Goal: Entertainment & Leisure: Consume media (video, audio)

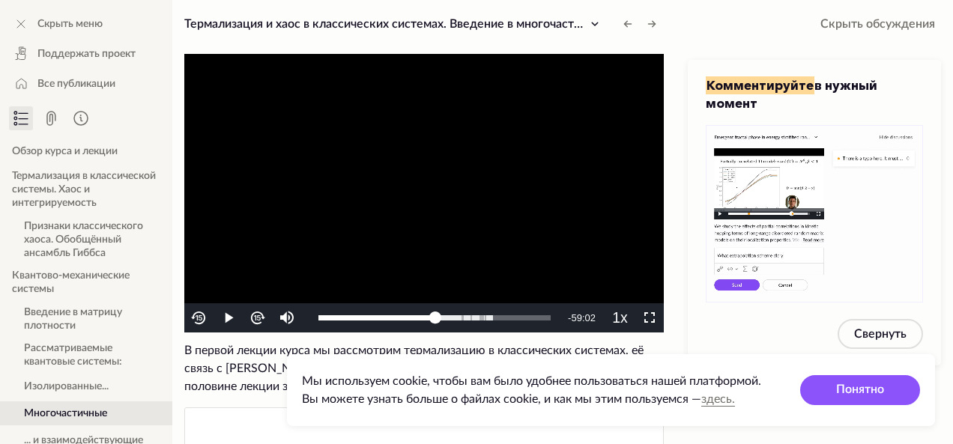
click at [413, 190] on video "To view this video please enable JavaScript, and consider upgrading to a web br…" at bounding box center [424, 193] width 480 height 279
click at [194, 319] on img "Video Player" at bounding box center [198, 318] width 17 height 17
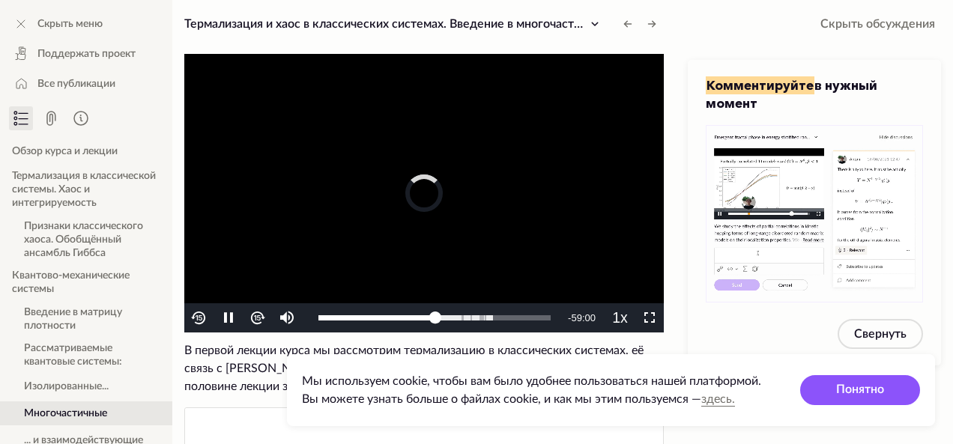
click at [194, 319] on img "Video Player" at bounding box center [198, 318] width 17 height 17
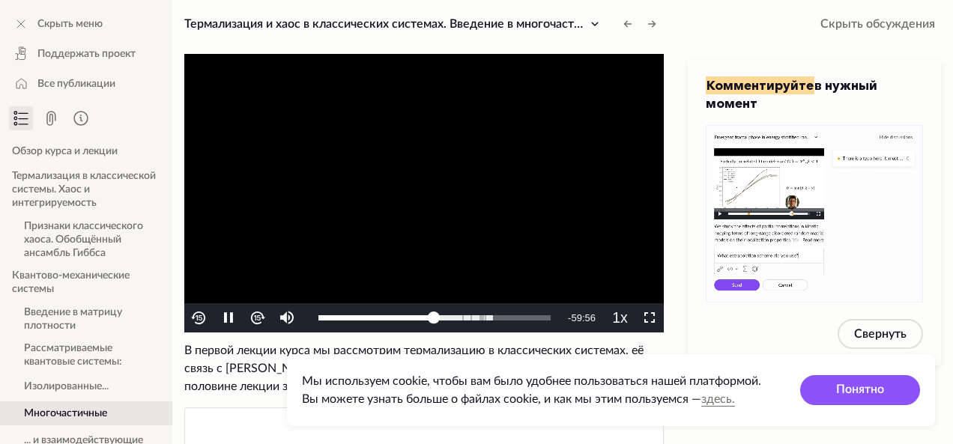
click at [194, 319] on img "Video Player" at bounding box center [198, 318] width 17 height 17
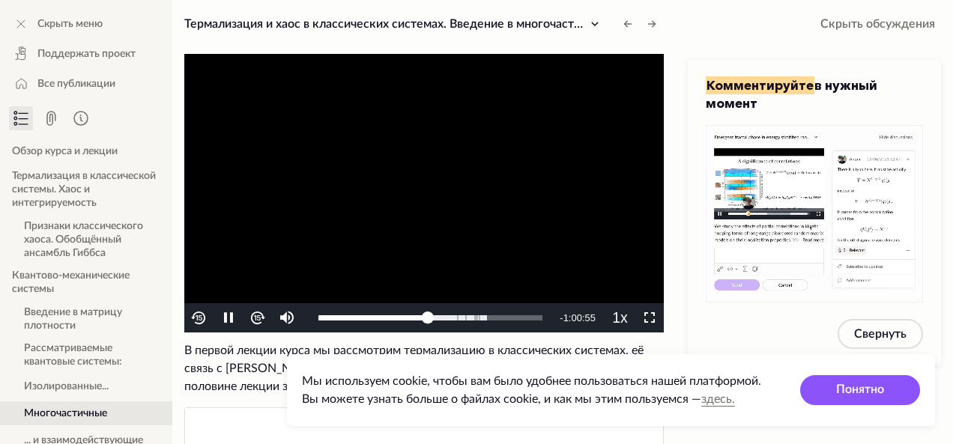
click at [194, 319] on img "Video Player" at bounding box center [198, 318] width 17 height 17
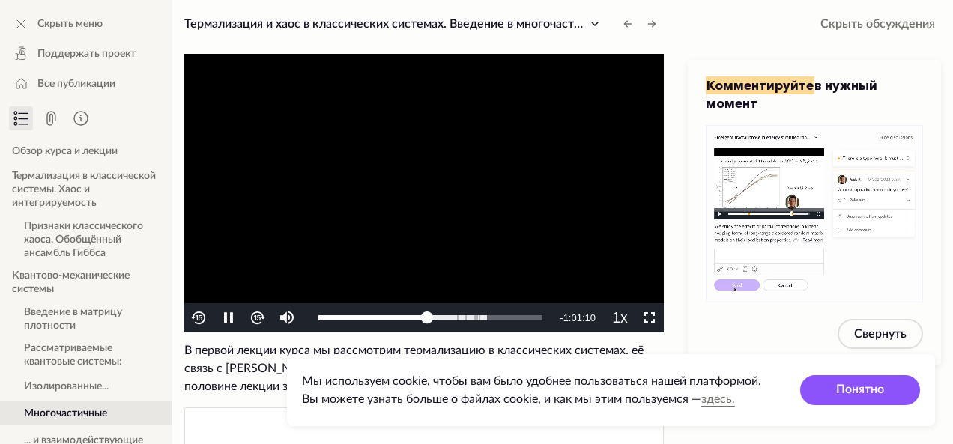
click at [194, 319] on img "Video Player" at bounding box center [198, 318] width 17 height 17
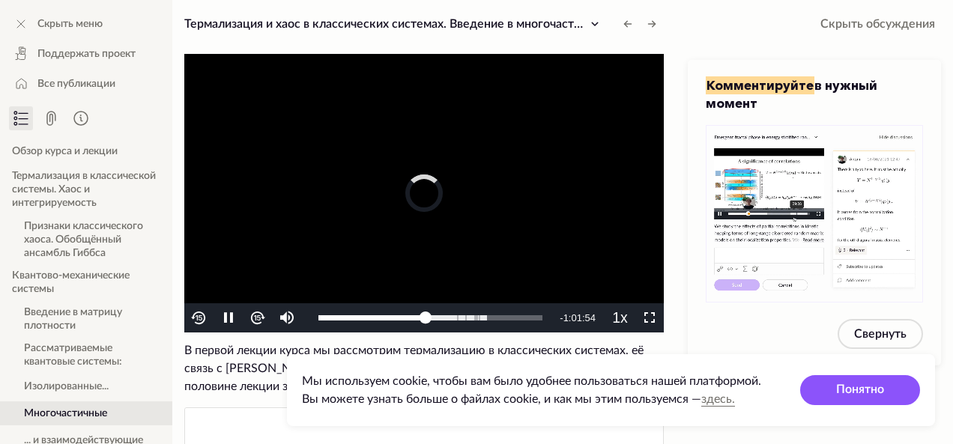
click at [194, 319] on img "Video Player" at bounding box center [198, 318] width 17 height 17
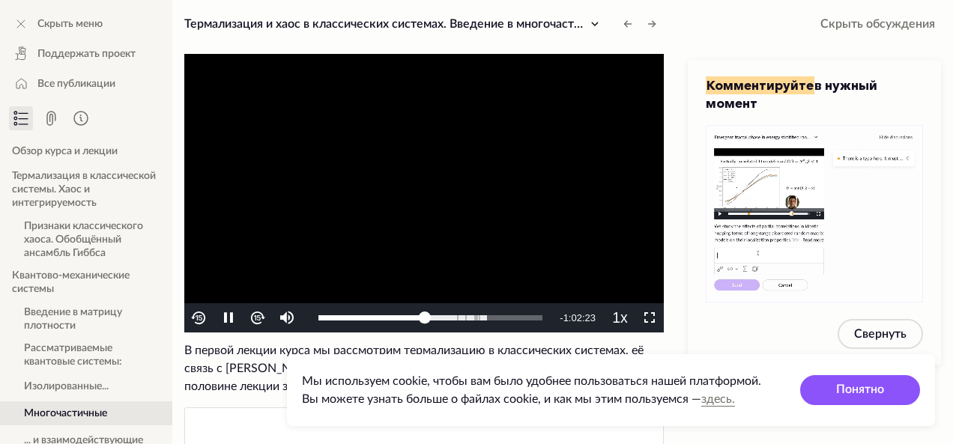
click at [194, 319] on img "Video Player" at bounding box center [198, 318] width 17 height 17
click at [199, 317] on img "Video Player" at bounding box center [198, 318] width 17 height 17
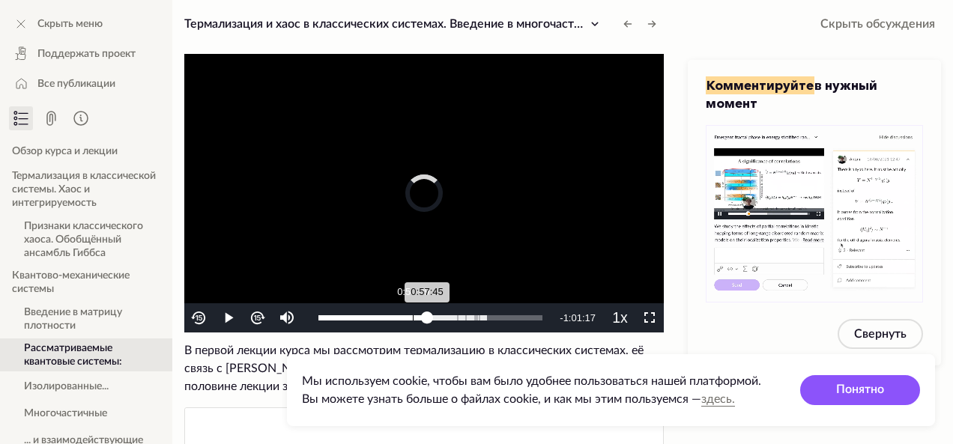
click at [413, 320] on div "Loaded : 75.08% 0:50:09 0:57:45" at bounding box center [430, 317] width 224 height 5
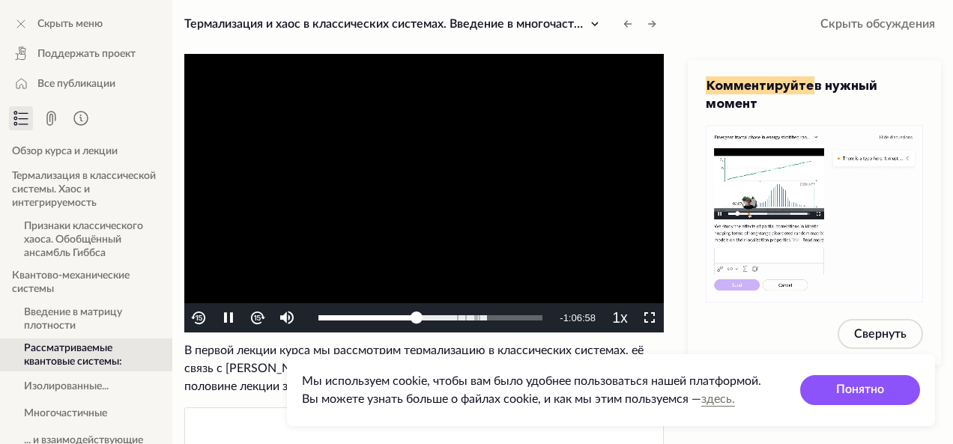
click at [262, 306] on button "Video Player" at bounding box center [257, 318] width 29 height 29
click at [262, 311] on img "Video Player" at bounding box center [257, 318] width 17 height 17
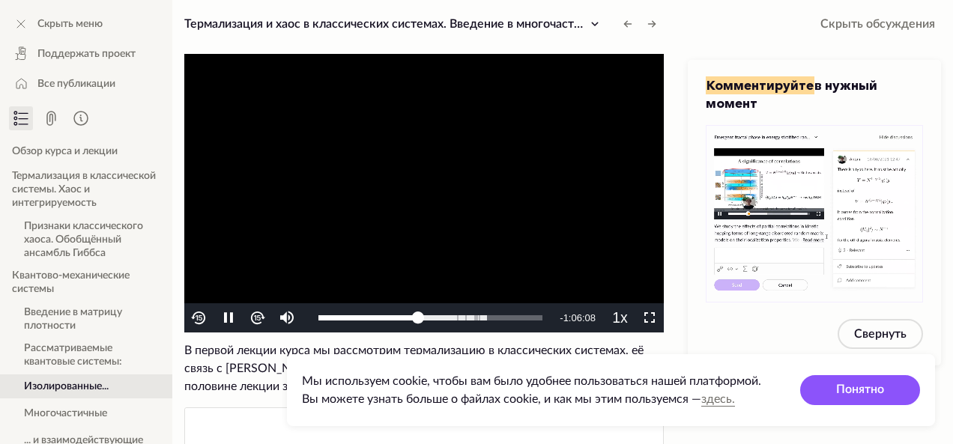
click at [262, 311] on img "Video Player" at bounding box center [257, 318] width 17 height 17
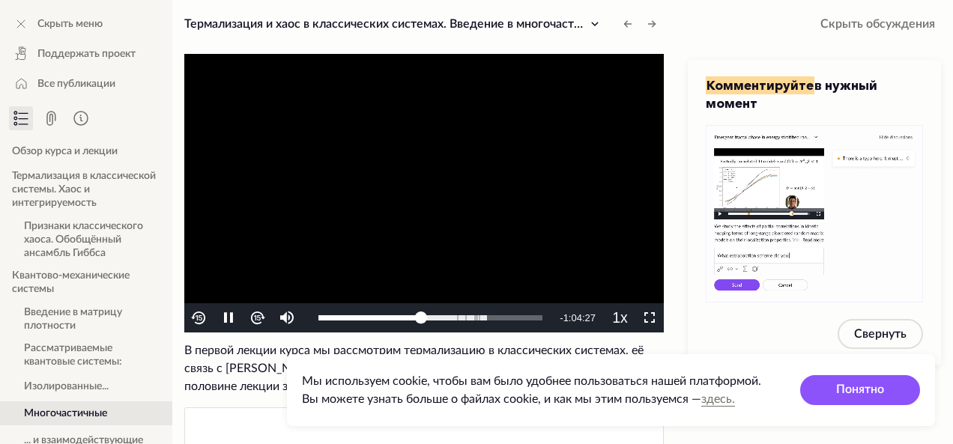
click at [201, 314] on img "Video Player" at bounding box center [198, 318] width 17 height 17
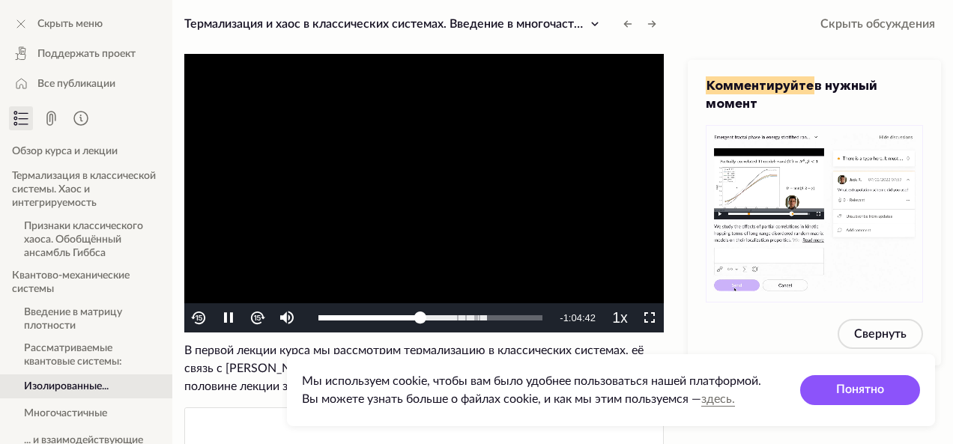
click at [201, 314] on img "Video Player" at bounding box center [198, 318] width 17 height 17
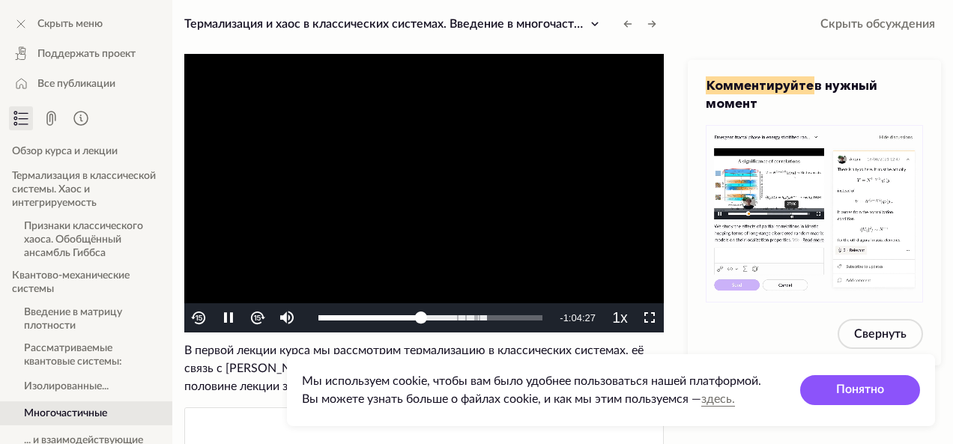
click at [198, 317] on img "Video Player" at bounding box center [198, 318] width 17 height 17
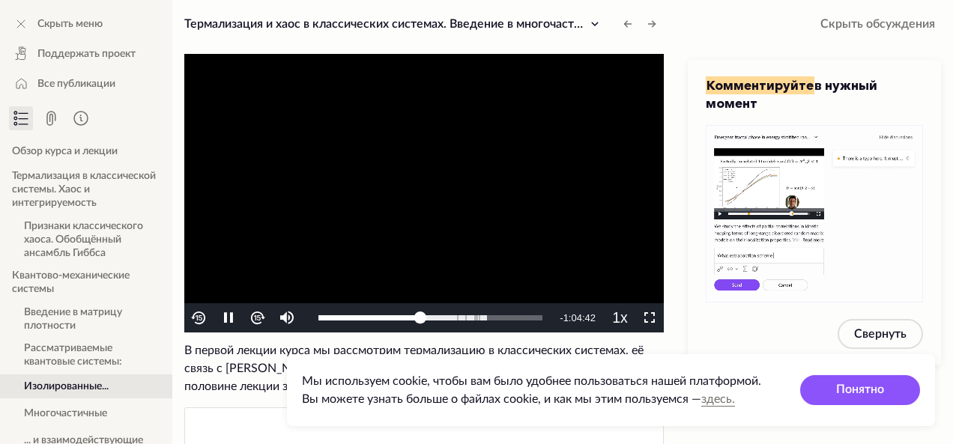
click at [198, 317] on img "Video Player" at bounding box center [198, 318] width 17 height 17
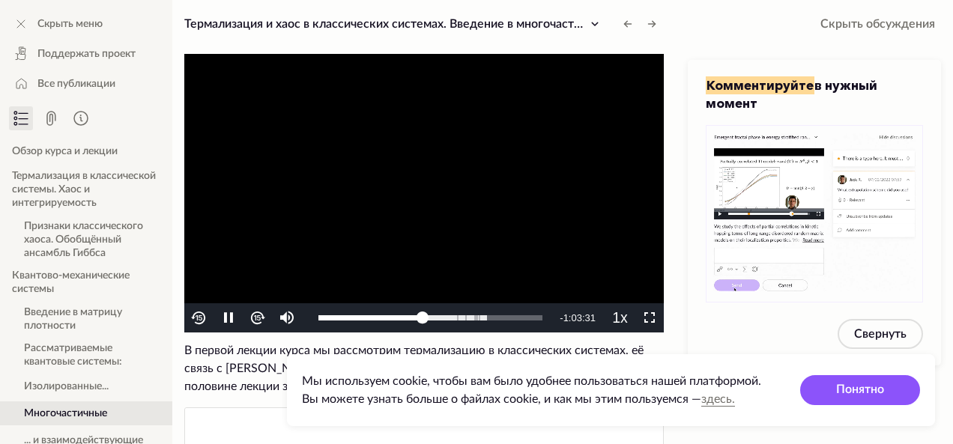
click at [199, 318] on img "Video Player" at bounding box center [198, 318] width 17 height 17
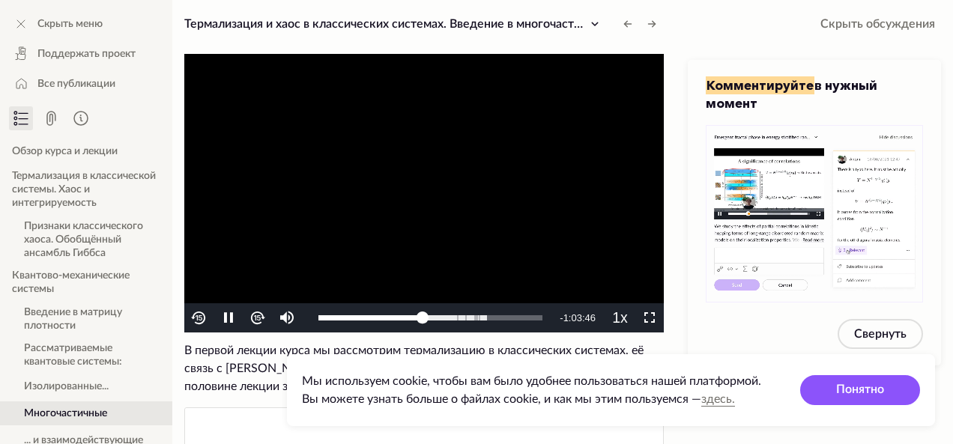
click at [199, 318] on img "Video Player" at bounding box center [198, 318] width 17 height 17
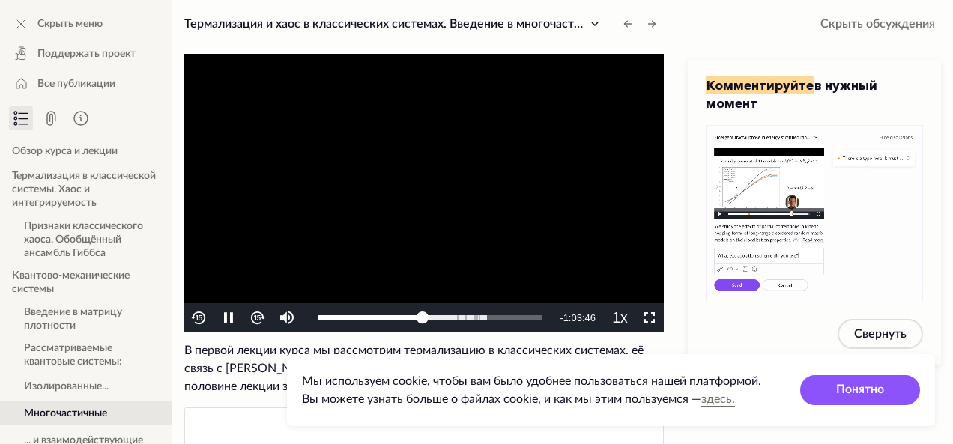
click at [199, 318] on img "Video Player" at bounding box center [198, 318] width 17 height 17
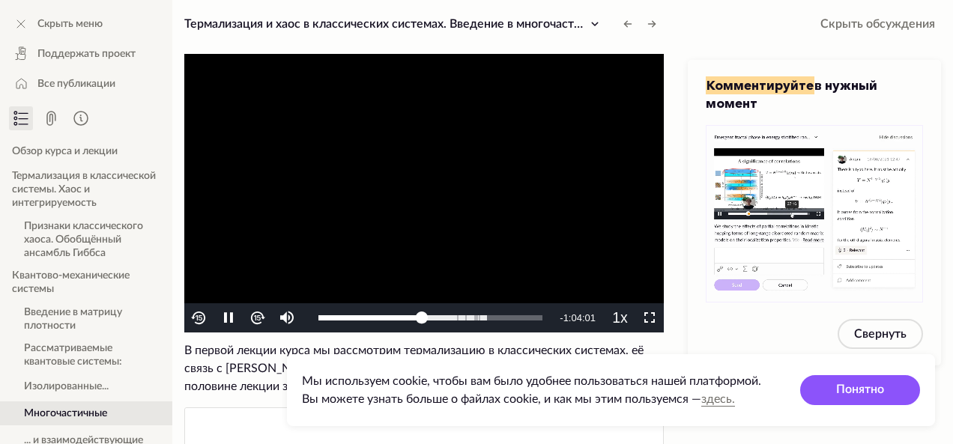
click at [199, 318] on img "Video Player" at bounding box center [198, 318] width 17 height 17
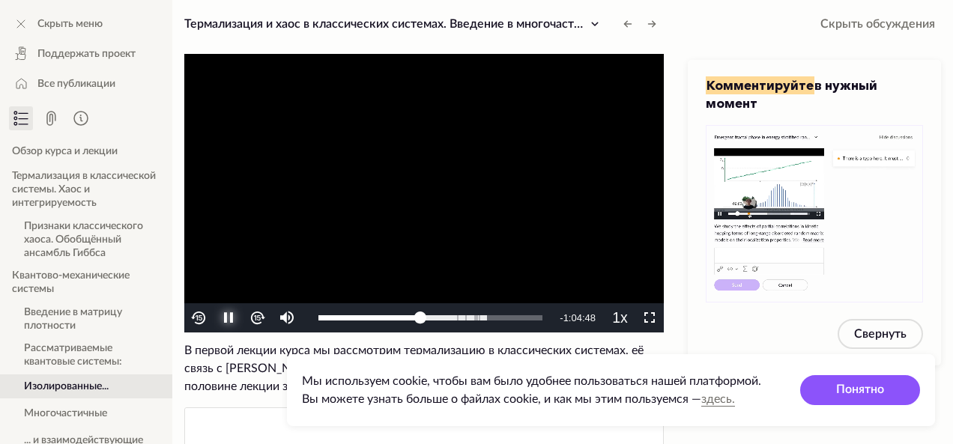
click at [229, 318] on span "Video Player" at bounding box center [229, 318] width 0 height 0
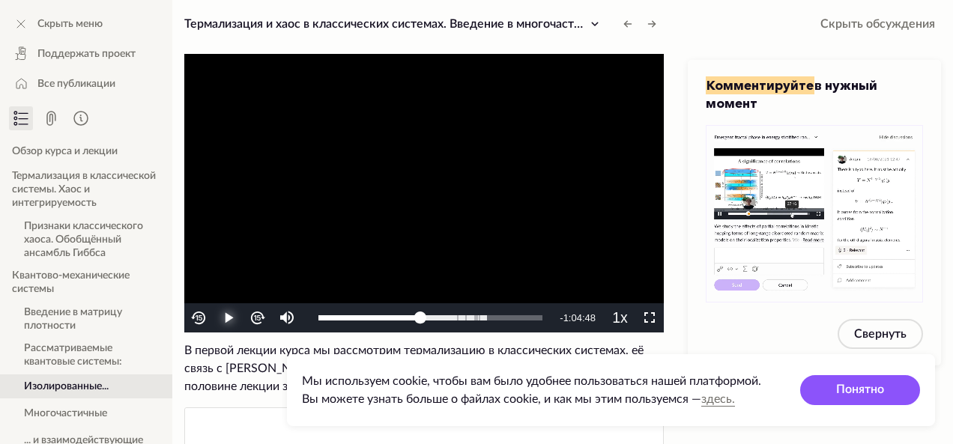
click at [229, 318] on span "Video Player" at bounding box center [229, 318] width 0 height 0
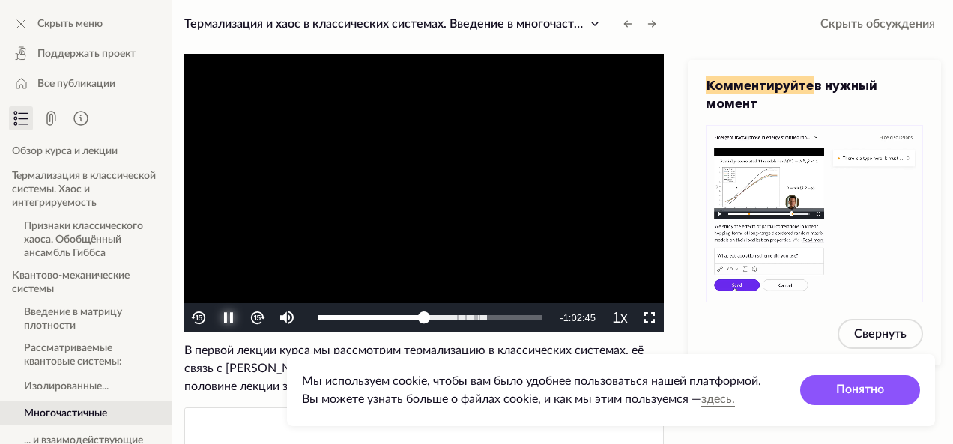
click at [229, 318] on span "Video Player" at bounding box center [229, 318] width 0 height 0
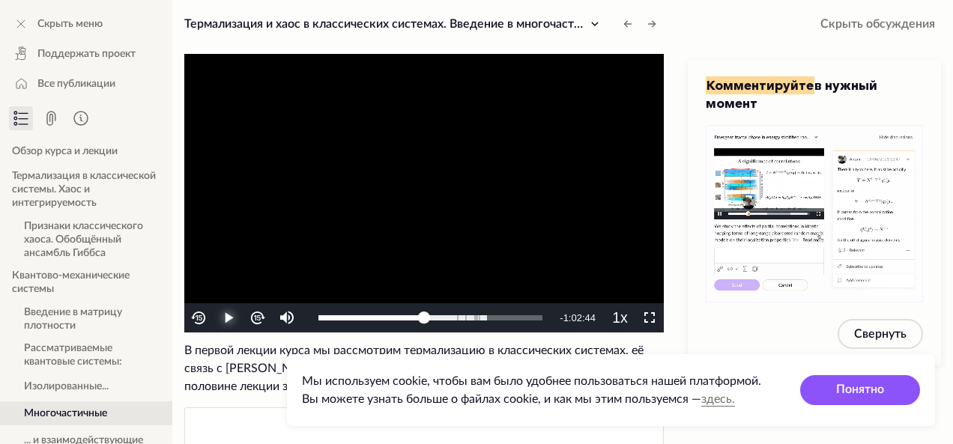
click at [229, 318] on span "Video Player" at bounding box center [229, 318] width 0 height 0
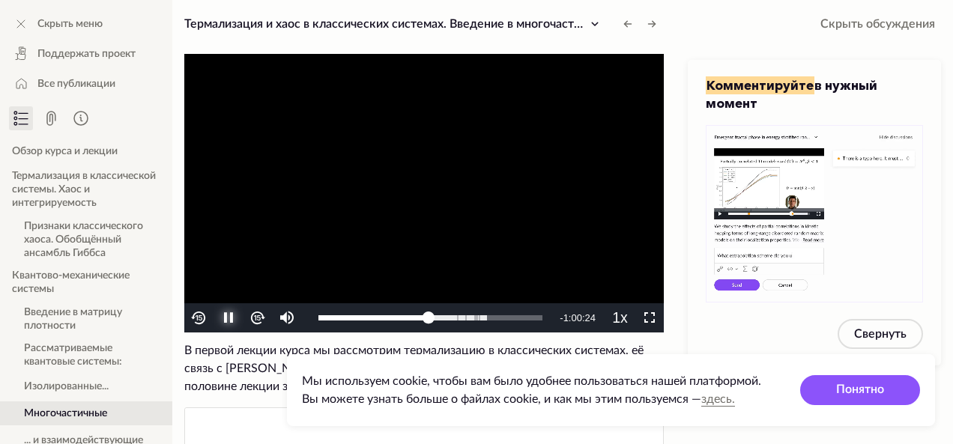
click at [229, 318] on span "Video Player" at bounding box center [229, 318] width 0 height 0
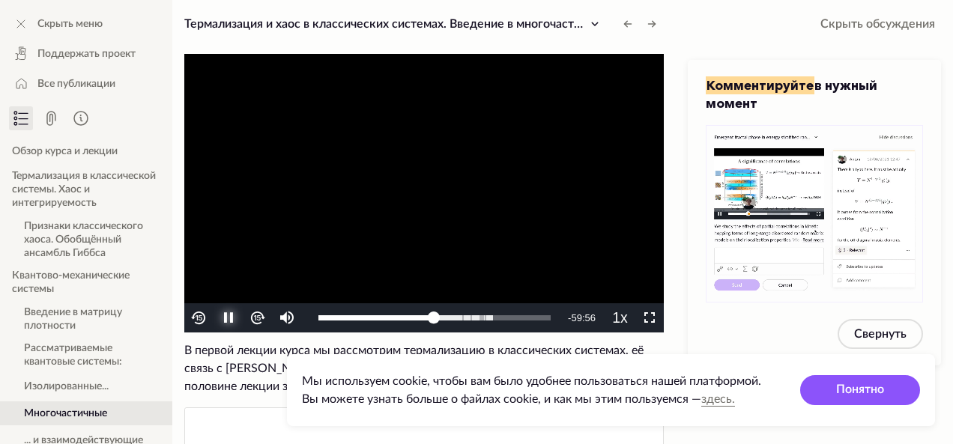
click at [229, 318] on span "Video Player" at bounding box center [229, 318] width 0 height 0
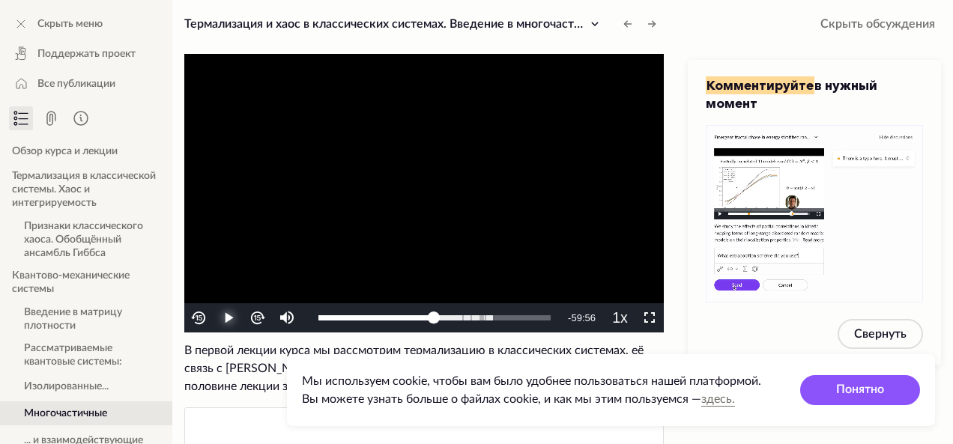
click at [229, 318] on span "Video Player" at bounding box center [229, 318] width 0 height 0
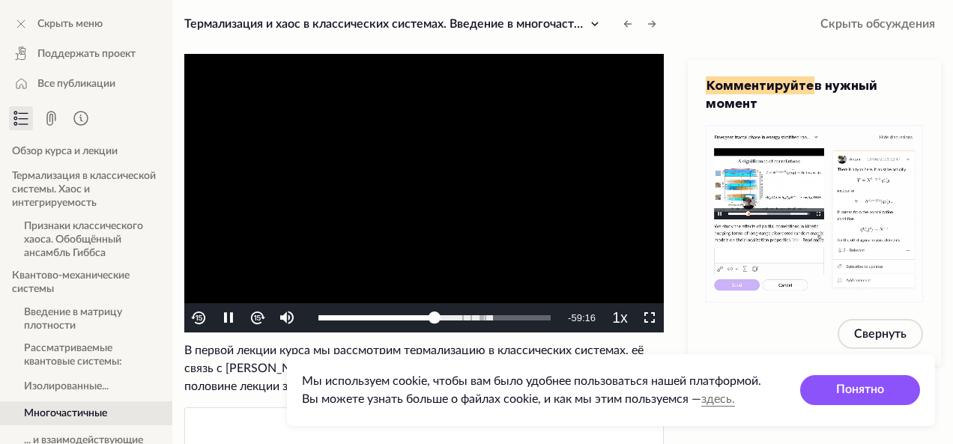
click at [259, 320] on img "Video Player" at bounding box center [257, 318] width 17 height 17
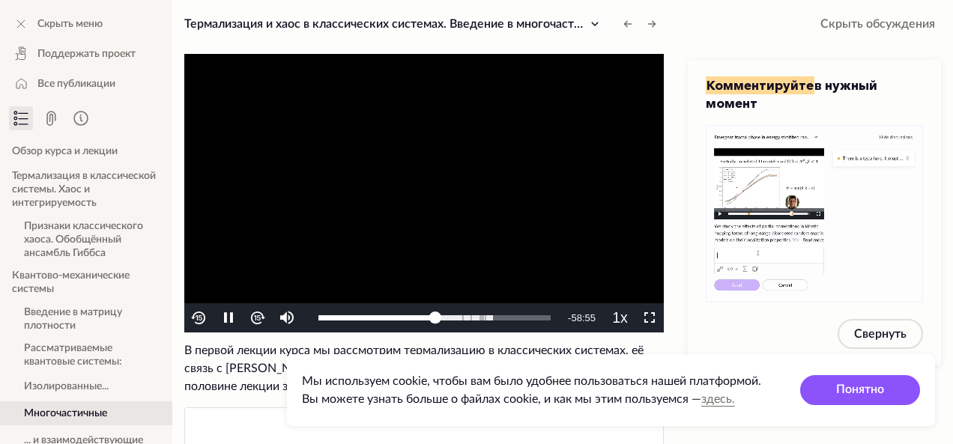
click at [259, 320] on img "Video Player" at bounding box center [257, 318] width 17 height 17
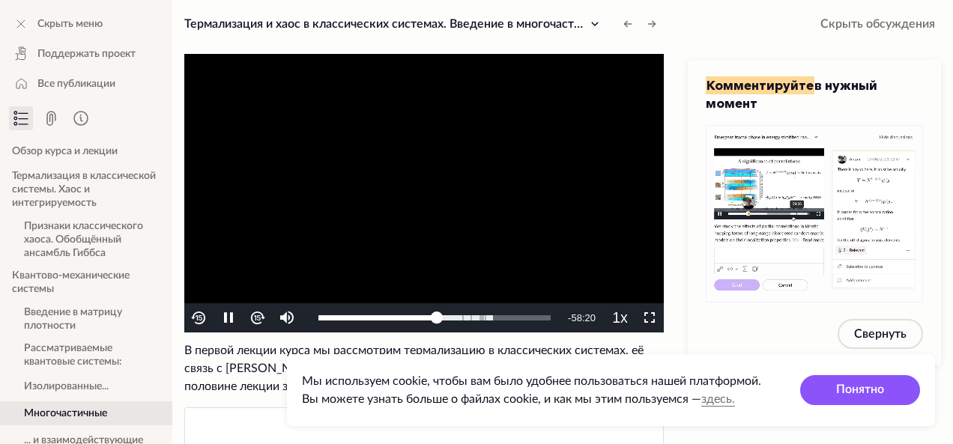
click at [259, 320] on img "Video Player" at bounding box center [257, 318] width 17 height 17
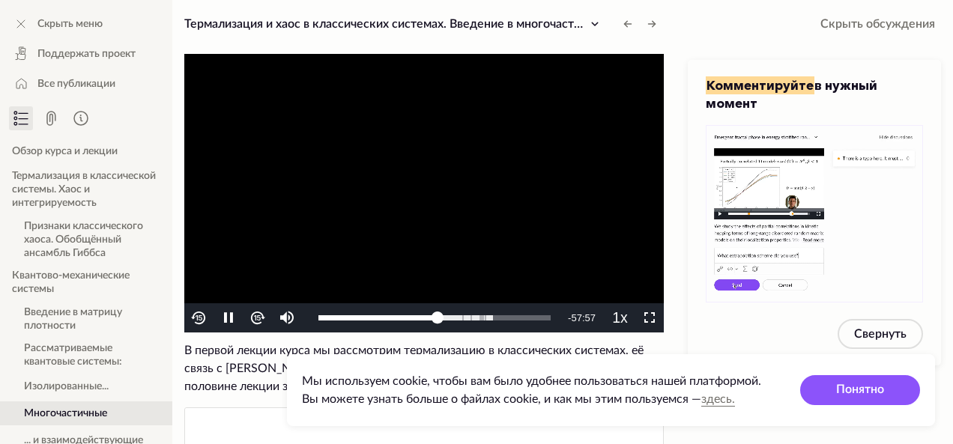
click at [255, 326] on img "Video Player" at bounding box center [257, 318] width 17 height 17
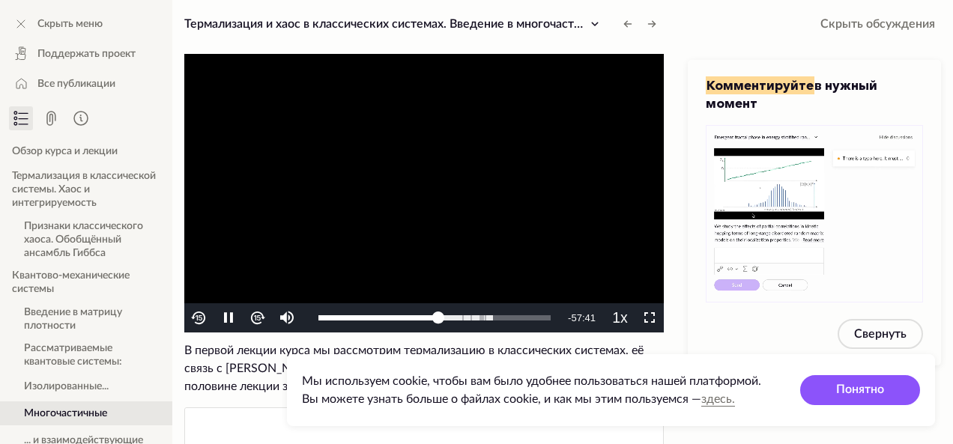
click at [255, 326] on img "Video Player" at bounding box center [257, 318] width 17 height 17
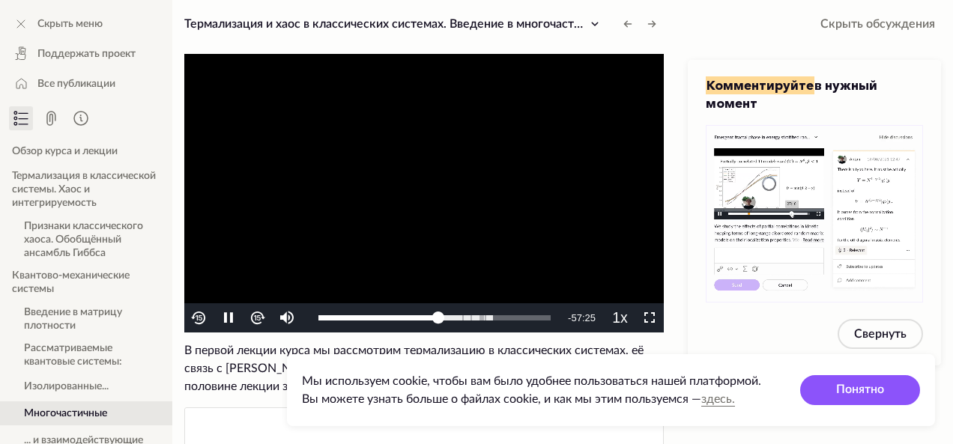
click at [255, 326] on img "Video Player" at bounding box center [257, 318] width 17 height 17
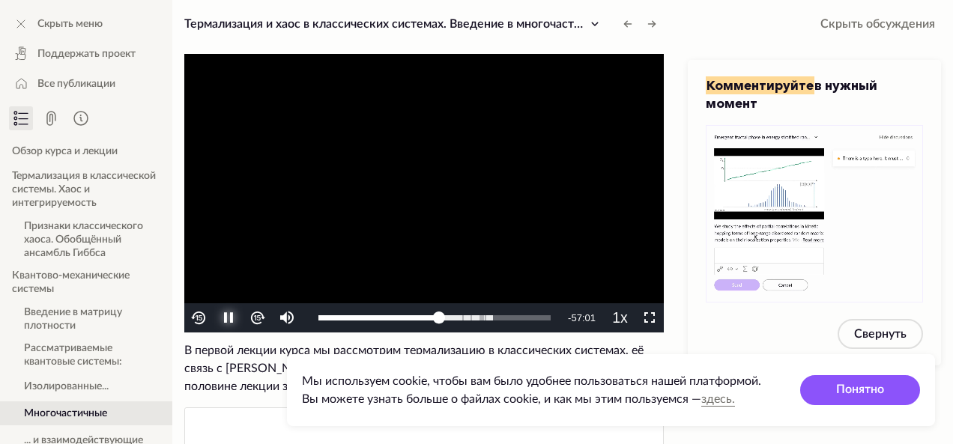
click at [229, 318] on span "Video Player" at bounding box center [229, 318] width 0 height 0
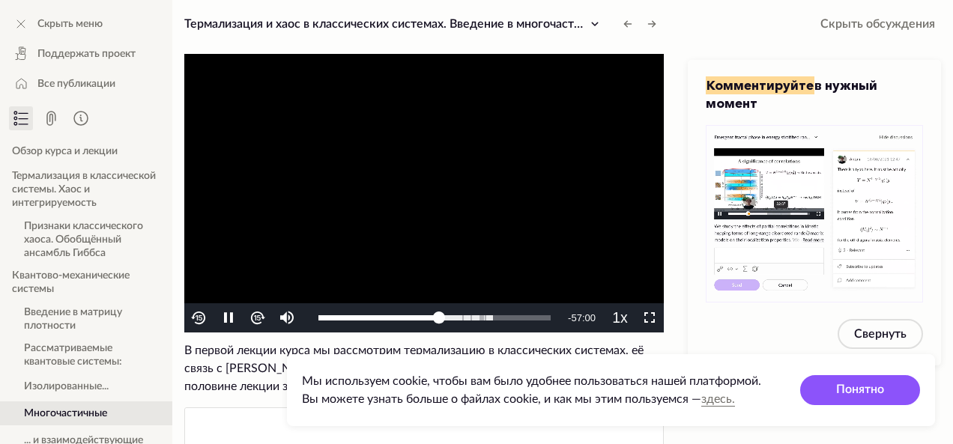
drag, startPoint x: 303, startPoint y: 327, endPoint x: 371, endPoint y: 368, distance: 79.3
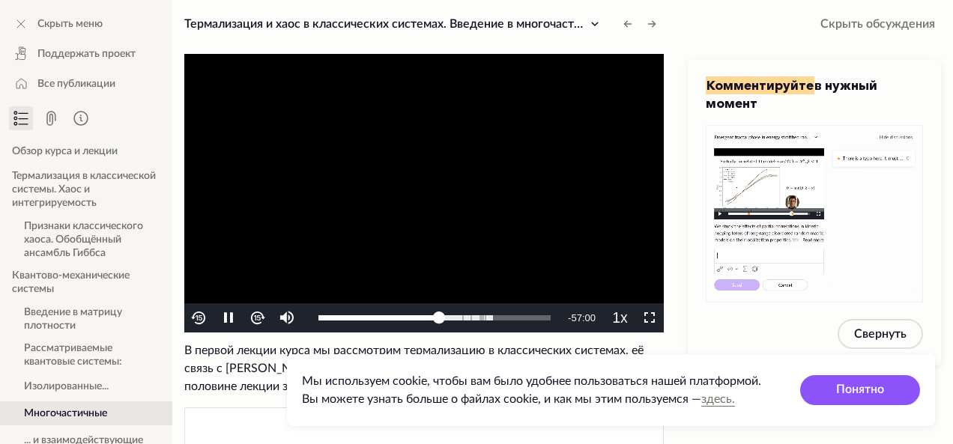
click at [371, 368] on app-cookie-warning "Мы используем cookie, чтобы вам было удобнее пользоваться нашей платформой. Вы …" at bounding box center [611, 390] width 648 height 72
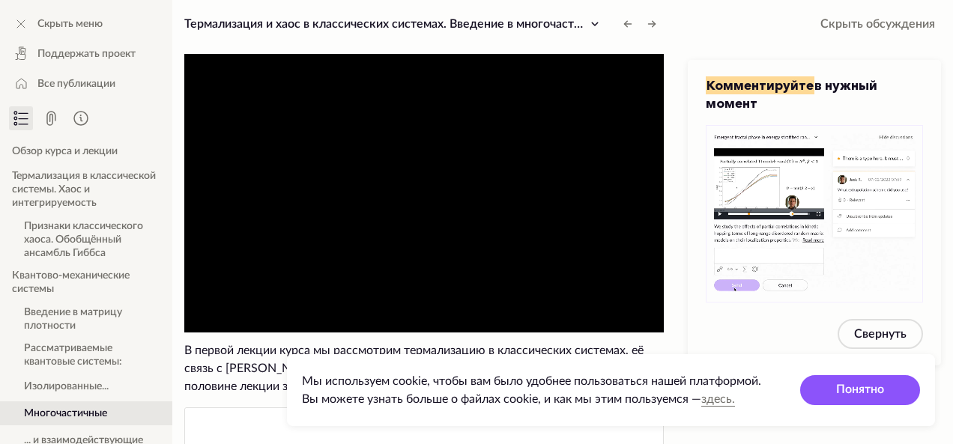
click at [399, 394] on span "Мы используем cookie, чтобы вам было удобнее пользоваться нашей платформой. Вы …" at bounding box center [531, 390] width 459 height 30
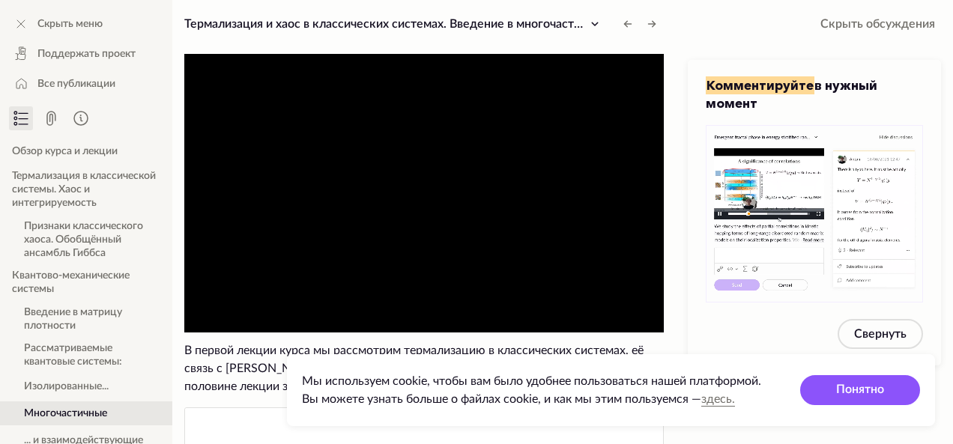
click at [266, 369] on span "В первой лекции курса мы рассмотрим термализацию в классических системах, её св…" at bounding box center [424, 369] width 480 height 54
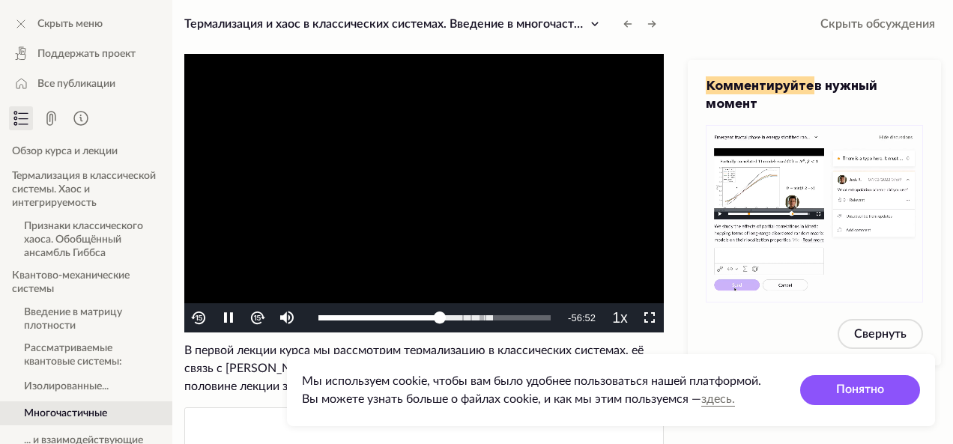
click at [256, 315] on img "Video Player" at bounding box center [257, 318] width 17 height 17
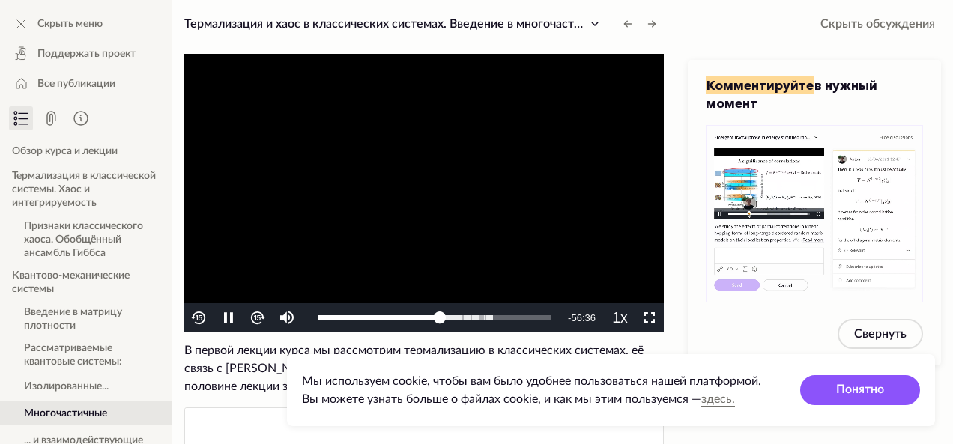
click at [256, 315] on img "Video Player" at bounding box center [257, 318] width 17 height 17
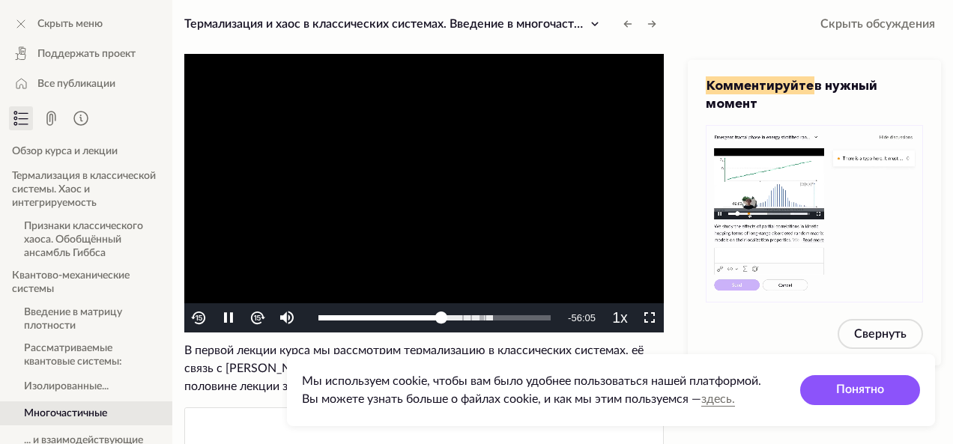
click at [256, 315] on img "Video Player" at bounding box center [257, 318] width 17 height 17
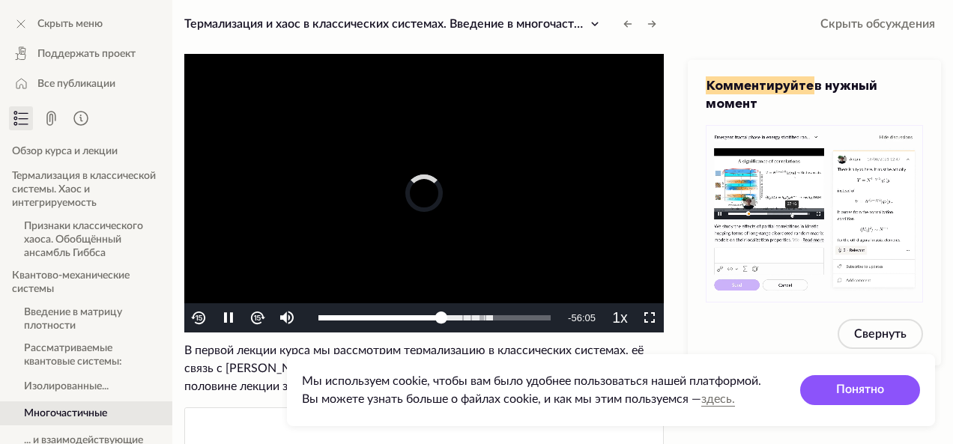
click at [256, 315] on img "Video Player" at bounding box center [257, 318] width 17 height 17
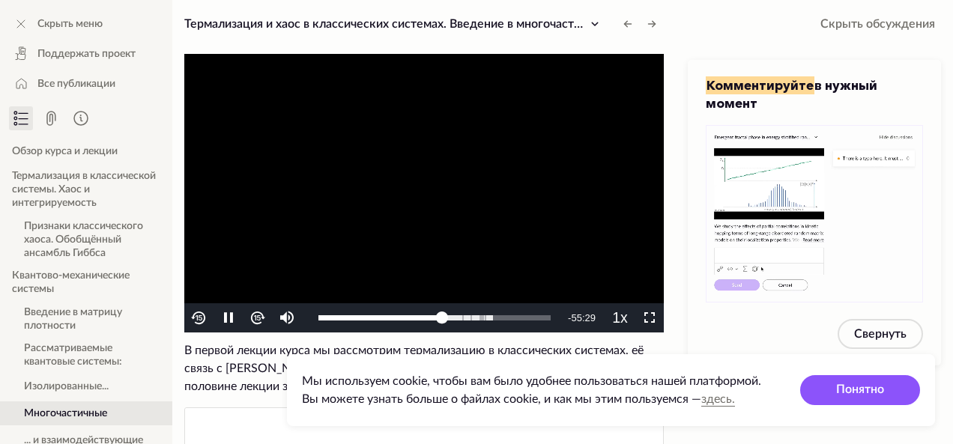
click at [256, 315] on img "Video Player" at bounding box center [257, 318] width 17 height 17
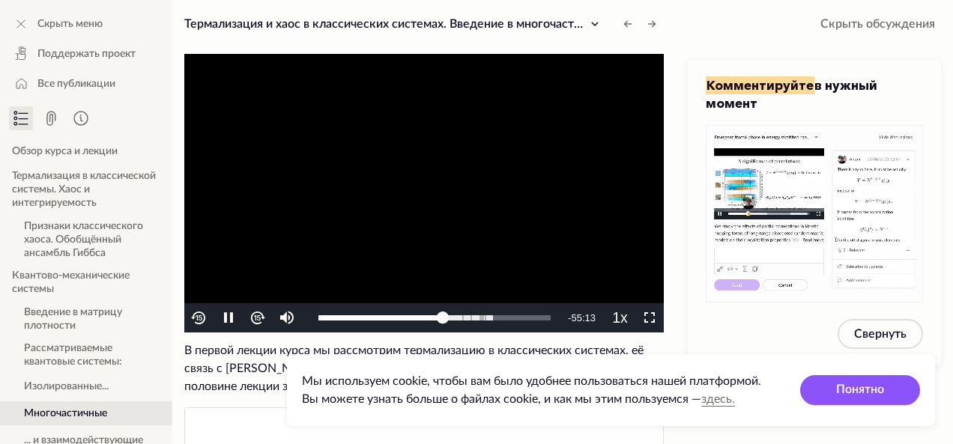
click at [256, 315] on img "Video Player" at bounding box center [257, 318] width 17 height 17
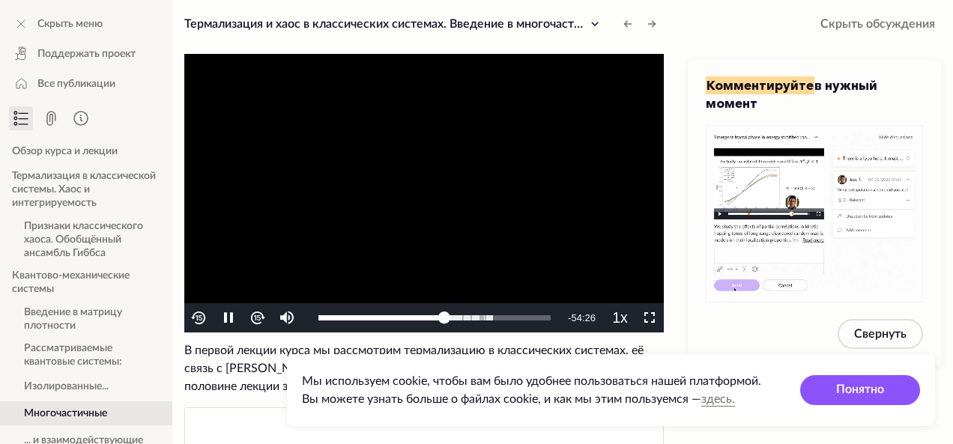
click at [256, 315] on img "Video Player" at bounding box center [257, 318] width 17 height 17
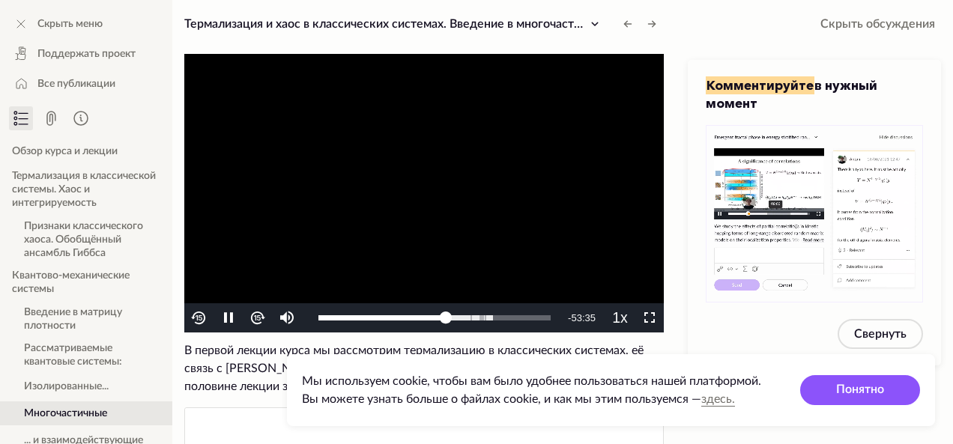
click at [256, 315] on img "Video Player" at bounding box center [257, 318] width 17 height 17
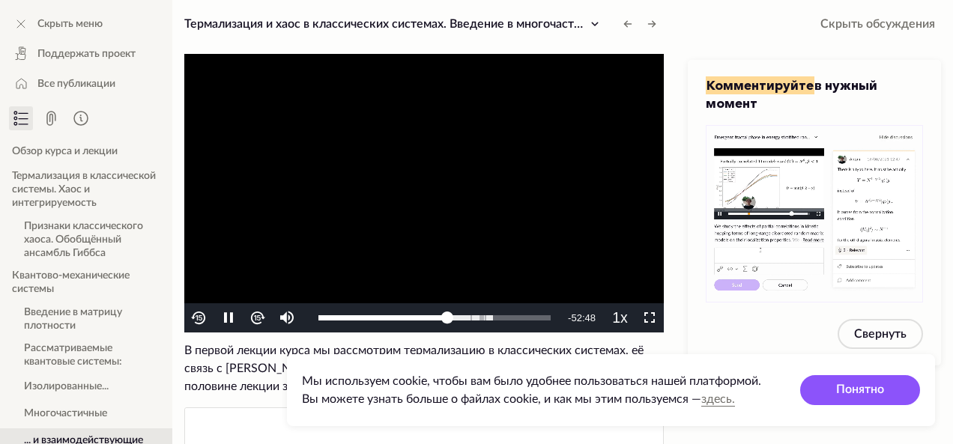
click at [256, 315] on img "Video Player" at bounding box center [257, 318] width 17 height 17
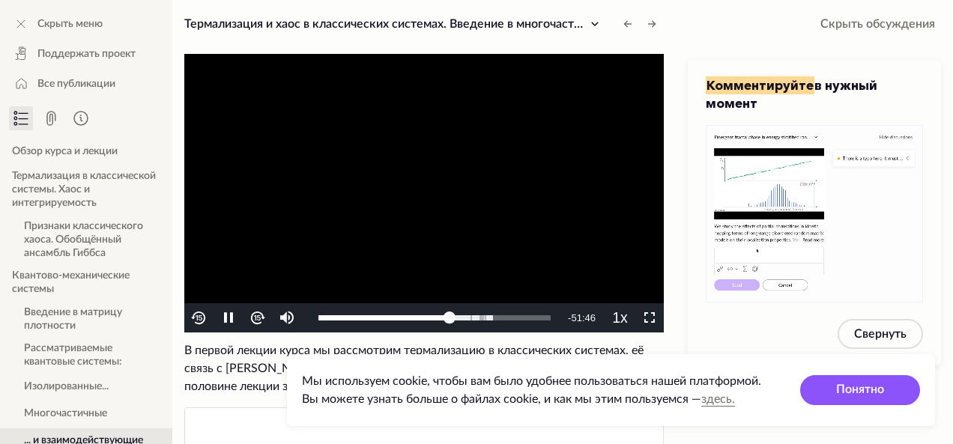
click at [256, 315] on img "Video Player" at bounding box center [257, 318] width 17 height 17
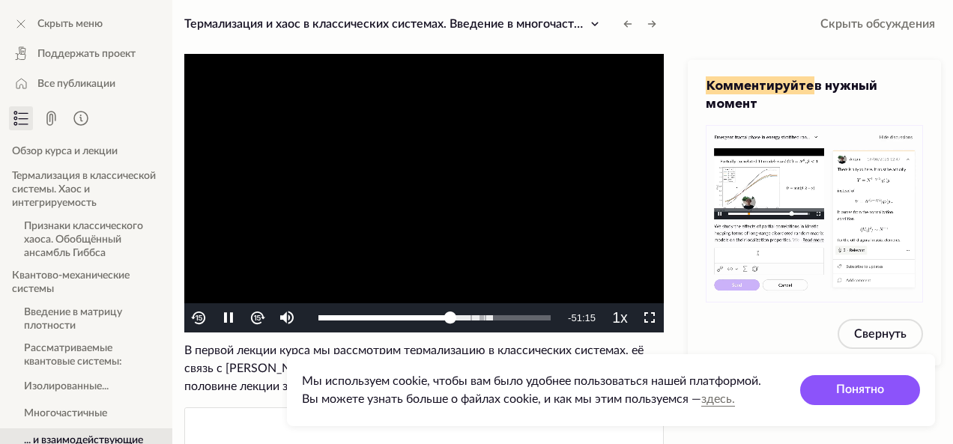
click at [256, 315] on img "Video Player" at bounding box center [257, 318] width 17 height 17
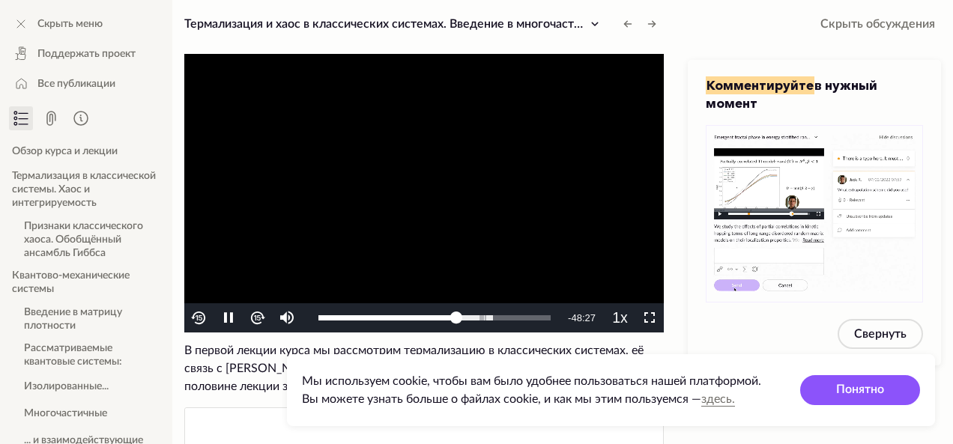
click at [256, 318] on img "Video Player" at bounding box center [257, 318] width 17 height 17
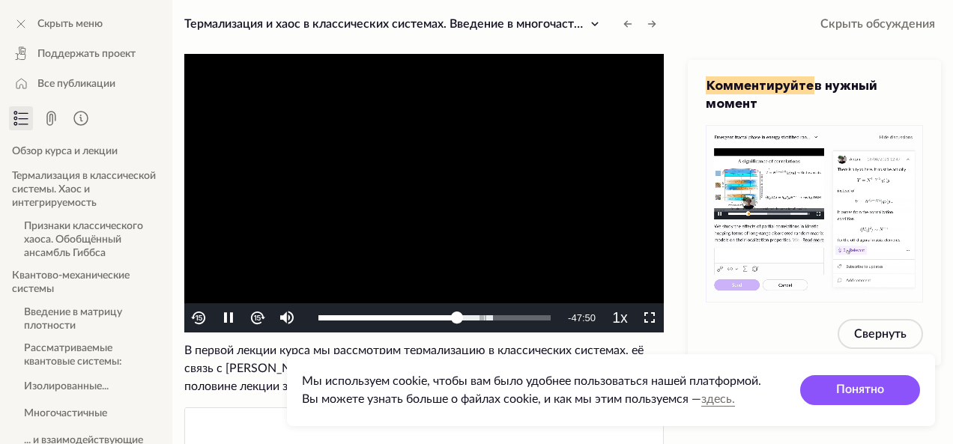
click at [256, 318] on img "Video Player" at bounding box center [257, 318] width 17 height 17
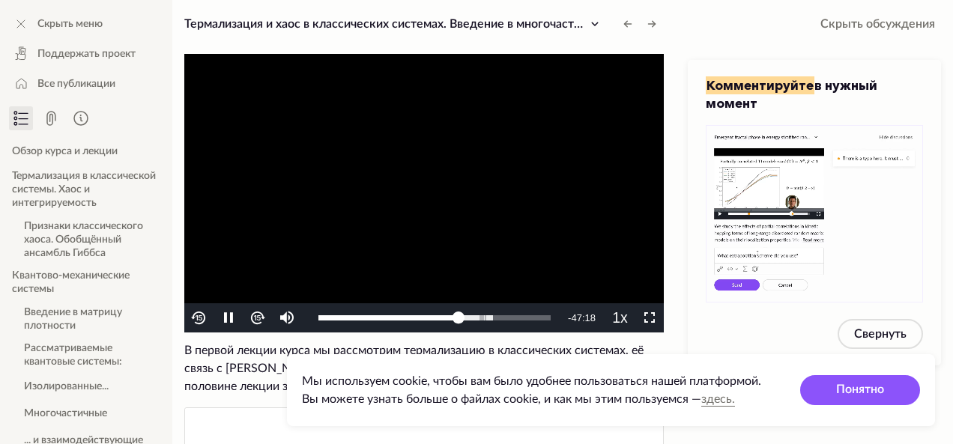
click at [256, 318] on img "Video Player" at bounding box center [257, 318] width 17 height 17
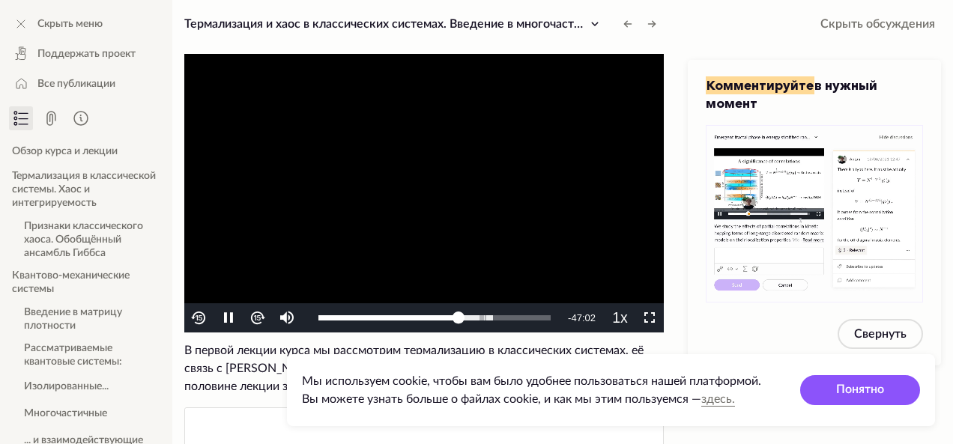
click at [256, 318] on img "Video Player" at bounding box center [257, 318] width 17 height 17
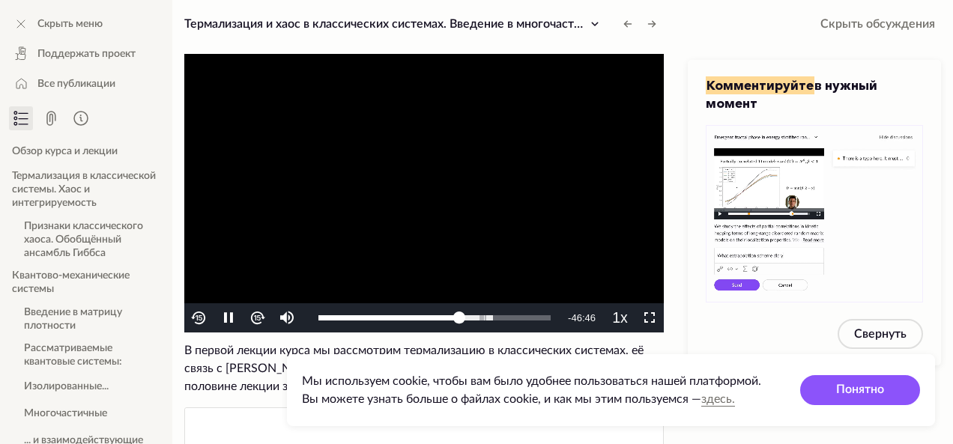
click at [256, 318] on img "Video Player" at bounding box center [257, 318] width 17 height 17
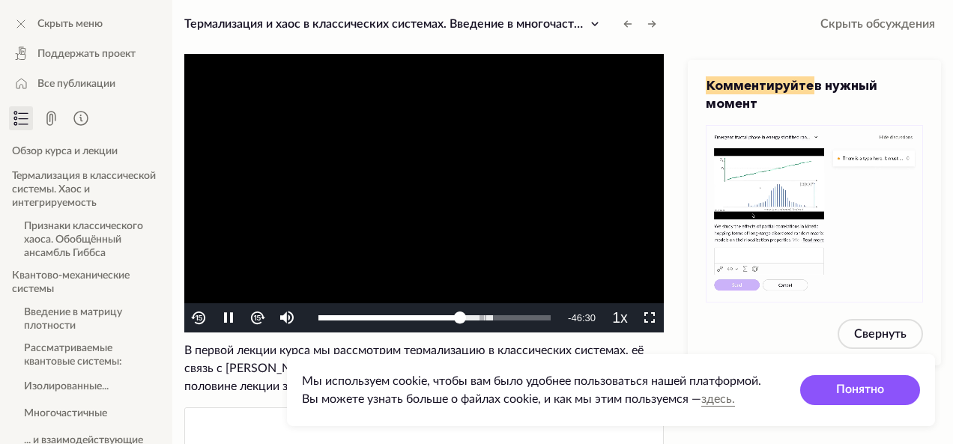
click at [256, 318] on img "Video Player" at bounding box center [257, 318] width 17 height 17
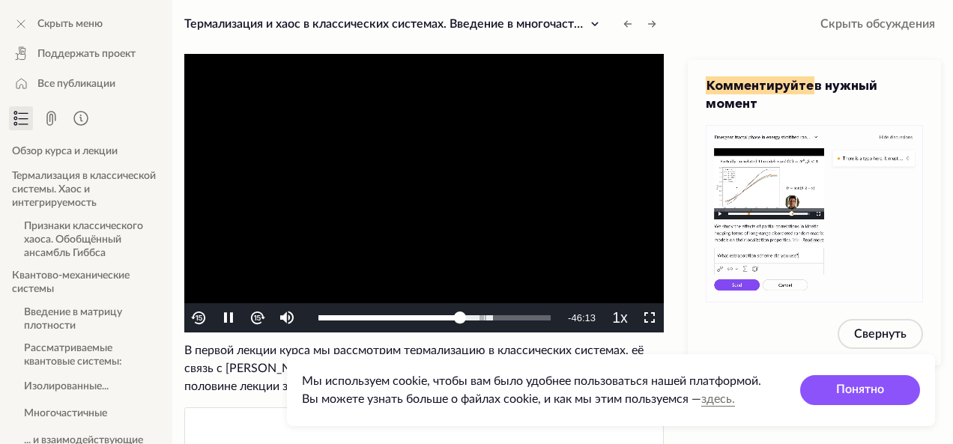
click at [256, 318] on img "Video Player" at bounding box center [257, 318] width 17 height 17
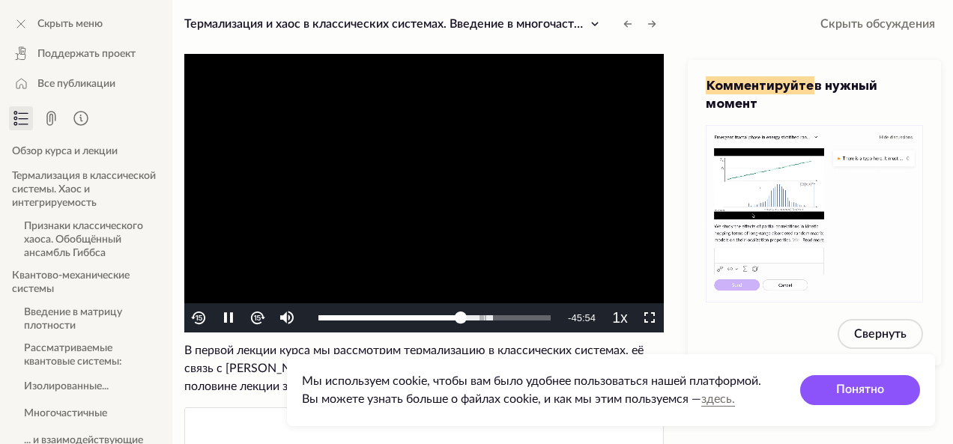
click at [256, 318] on img "Video Player" at bounding box center [257, 318] width 17 height 17
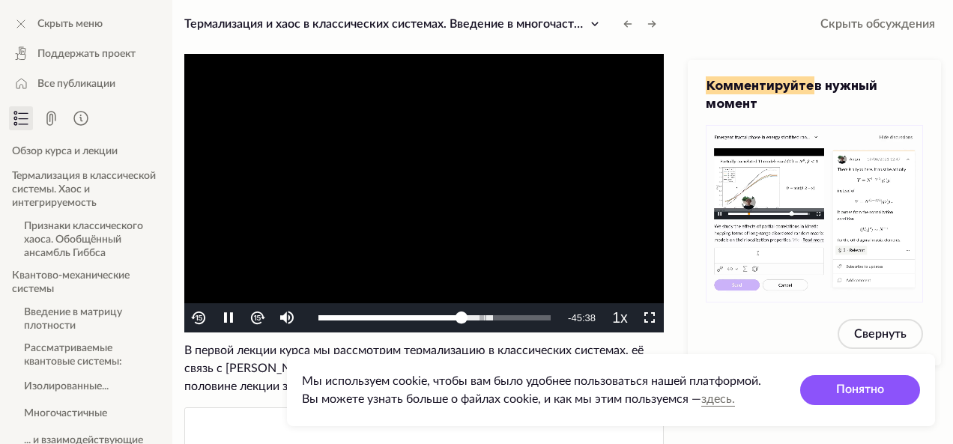
click at [256, 318] on img "Video Player" at bounding box center [257, 318] width 17 height 17
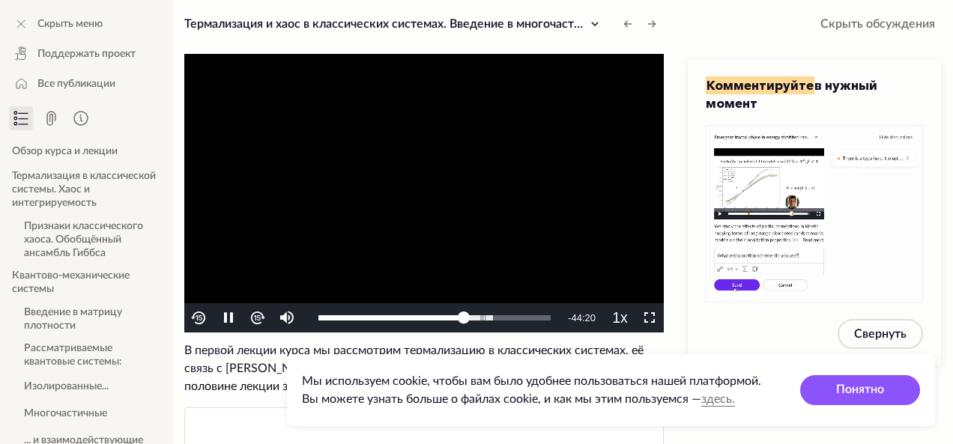
click at [256, 318] on img "Video Player" at bounding box center [257, 318] width 17 height 17
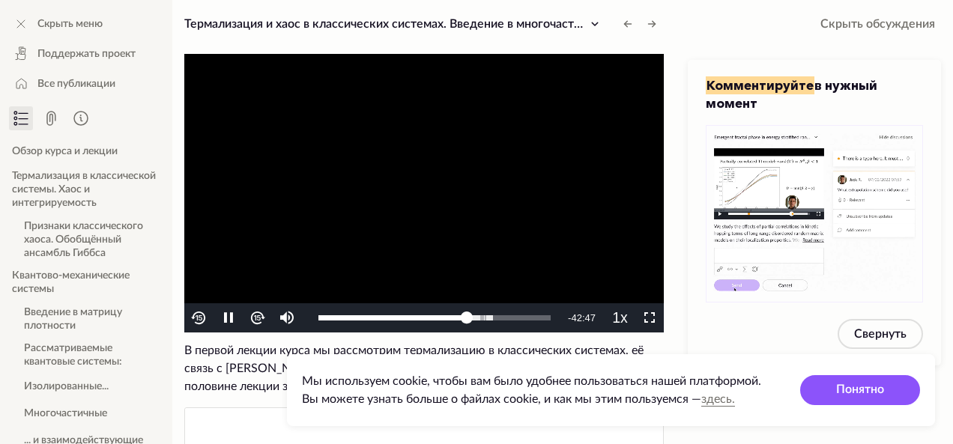
click at [256, 318] on img "Video Player" at bounding box center [257, 318] width 17 height 17
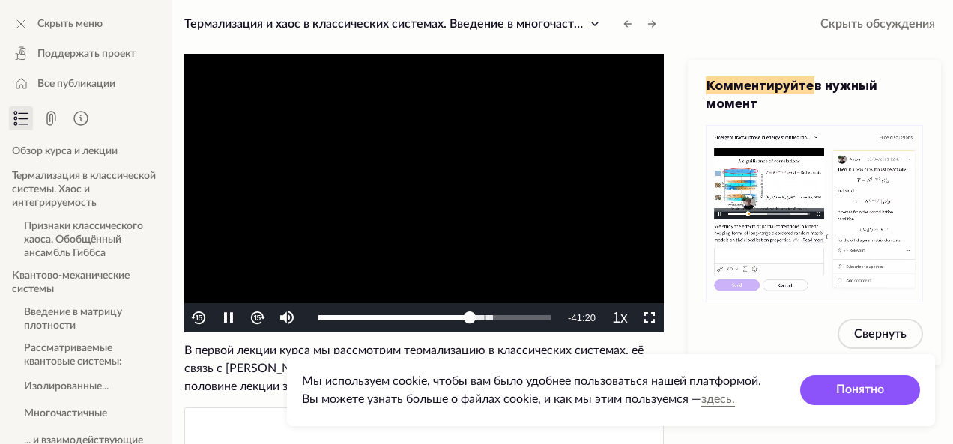
click at [256, 318] on img "Video Player" at bounding box center [257, 318] width 17 height 17
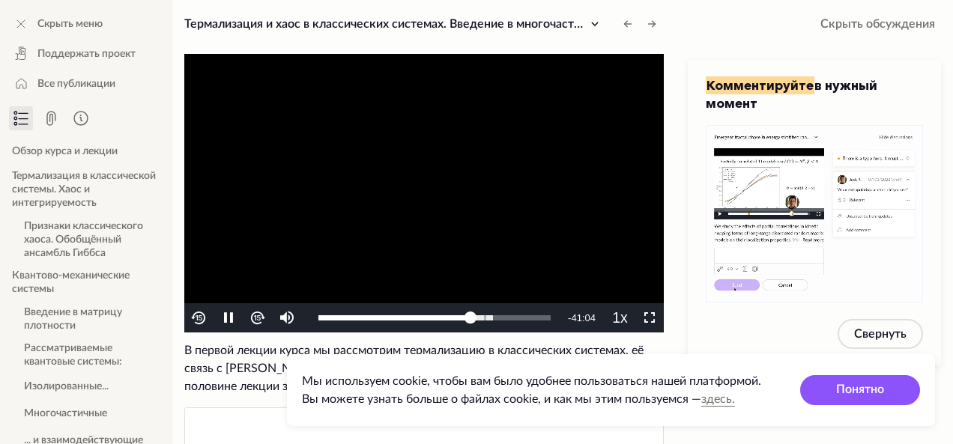
click at [256, 318] on img "Video Player" at bounding box center [257, 318] width 17 height 17
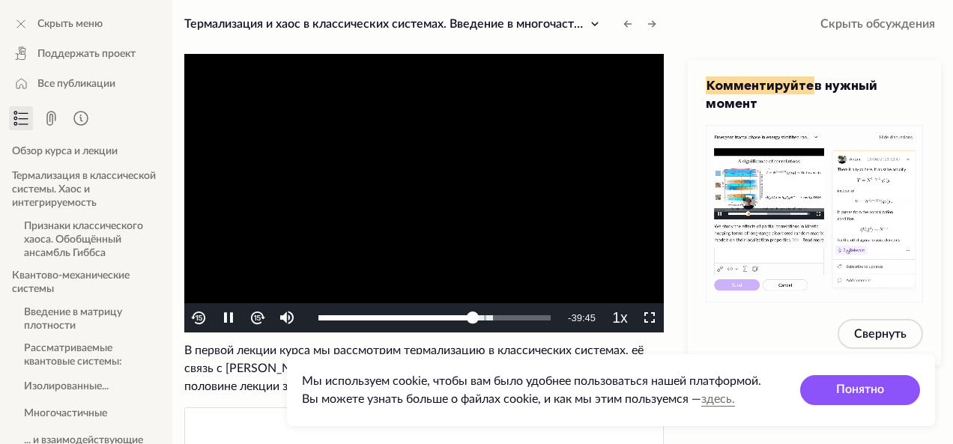
click at [256, 318] on img "Video Player" at bounding box center [257, 318] width 17 height 17
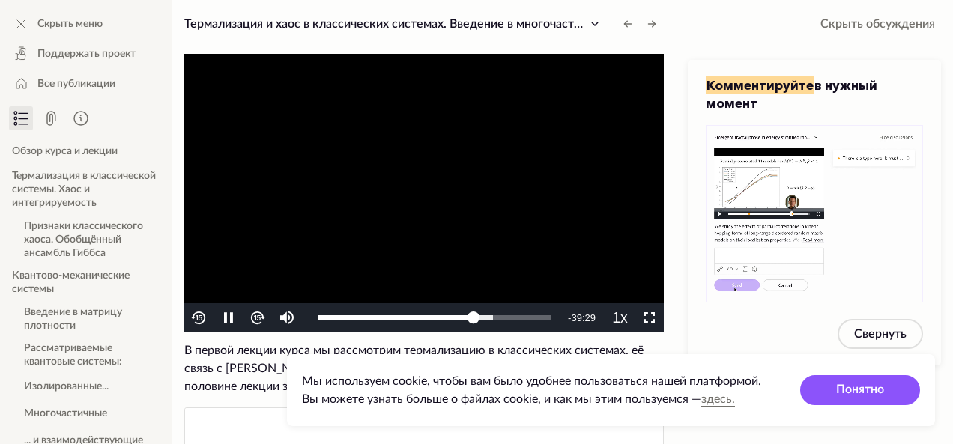
click at [256, 318] on img "Video Player" at bounding box center [257, 318] width 17 height 17
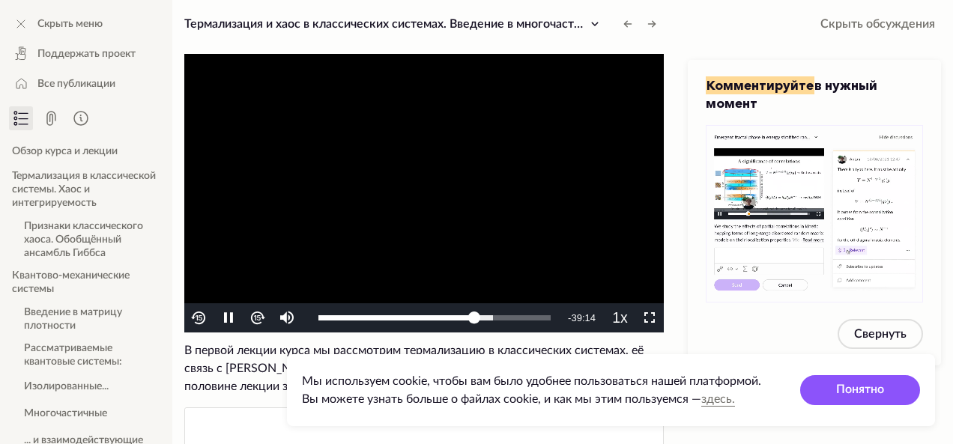
click at [256, 318] on img "Video Player" at bounding box center [257, 318] width 17 height 17
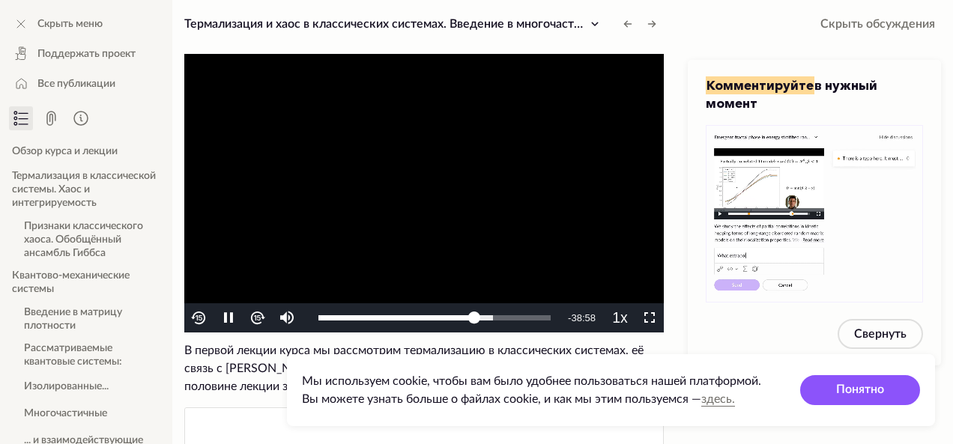
click at [256, 318] on img "Video Player" at bounding box center [257, 318] width 17 height 17
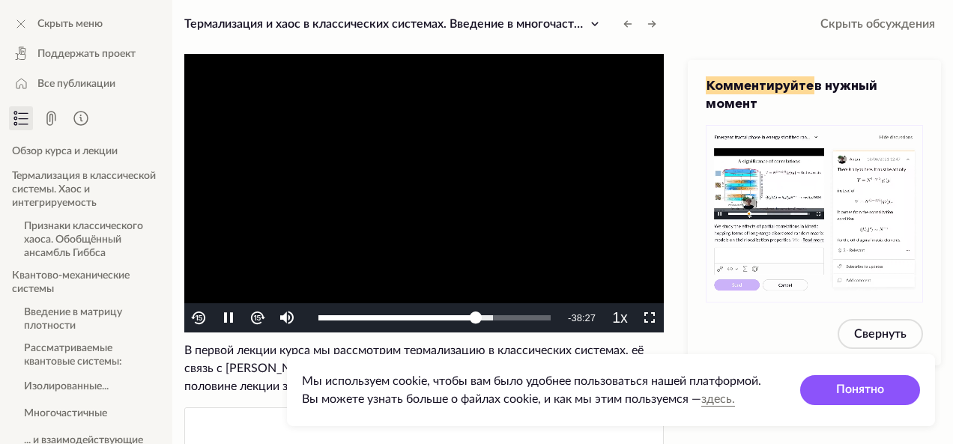
click at [256, 318] on img "Video Player" at bounding box center [257, 318] width 17 height 17
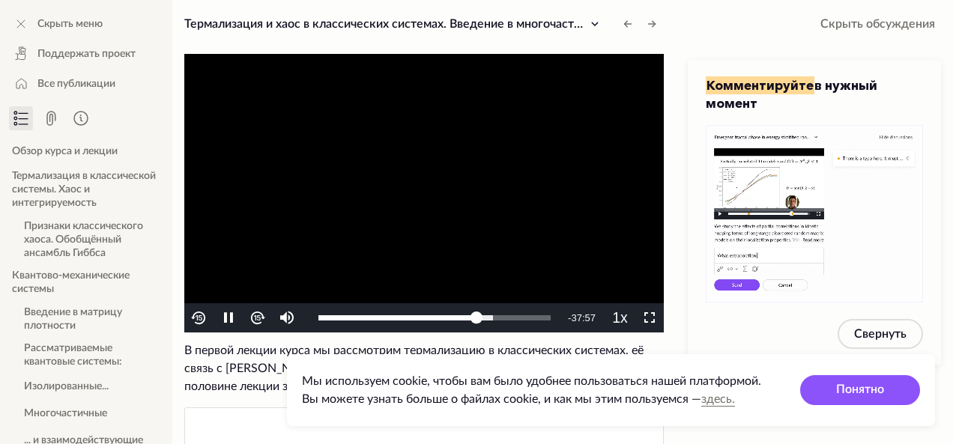
click at [256, 318] on img "Video Player" at bounding box center [257, 318] width 17 height 17
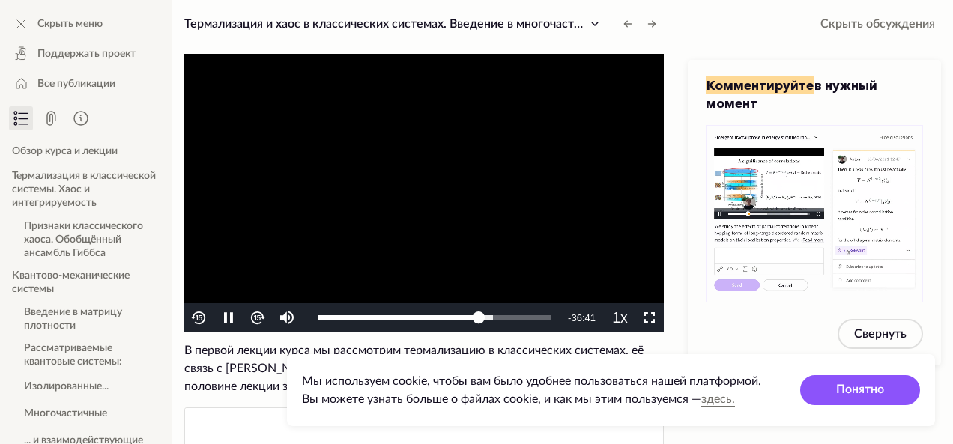
click at [256, 318] on img "Video Player" at bounding box center [257, 318] width 17 height 17
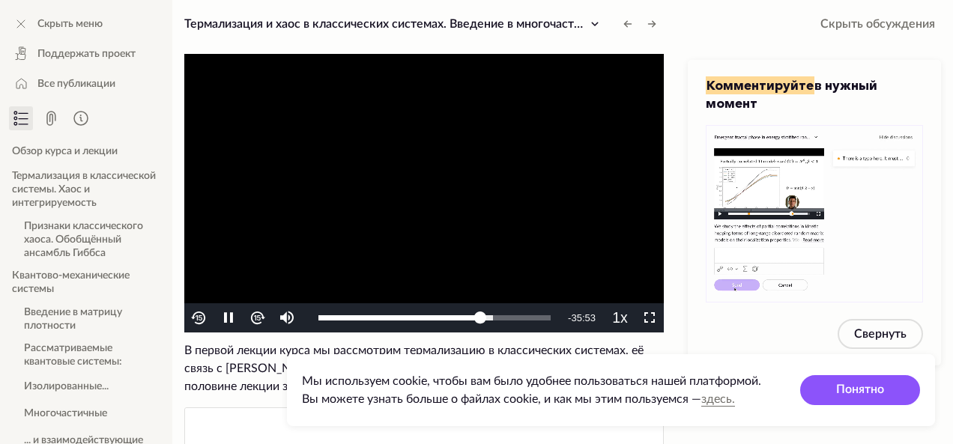
click at [256, 318] on img "Video Player" at bounding box center [257, 318] width 17 height 17
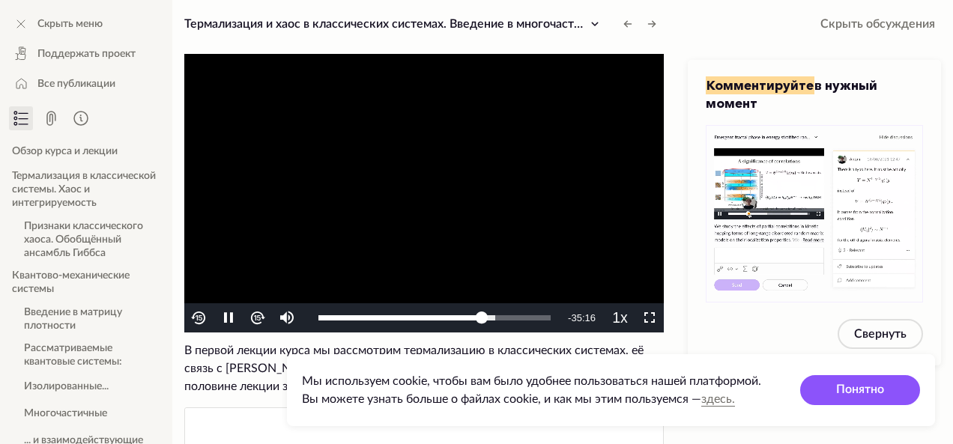
click at [256, 318] on img "Video Player" at bounding box center [257, 318] width 17 height 17
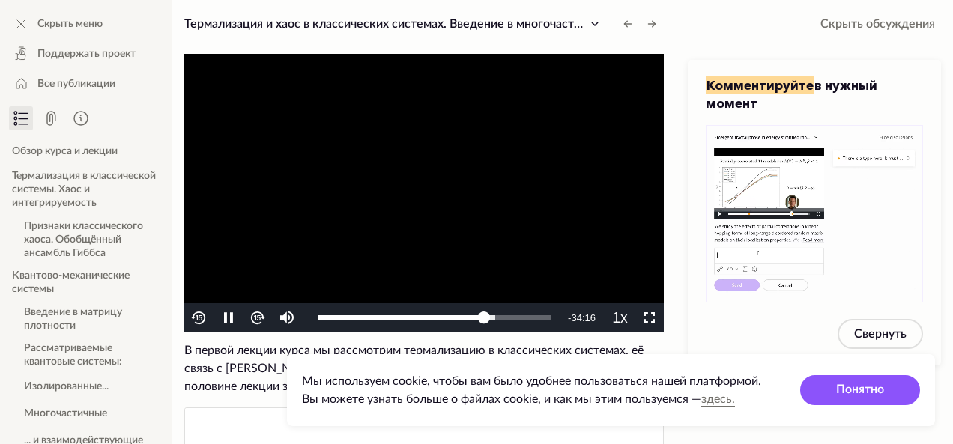
click at [256, 318] on img "Video Player" at bounding box center [257, 318] width 17 height 17
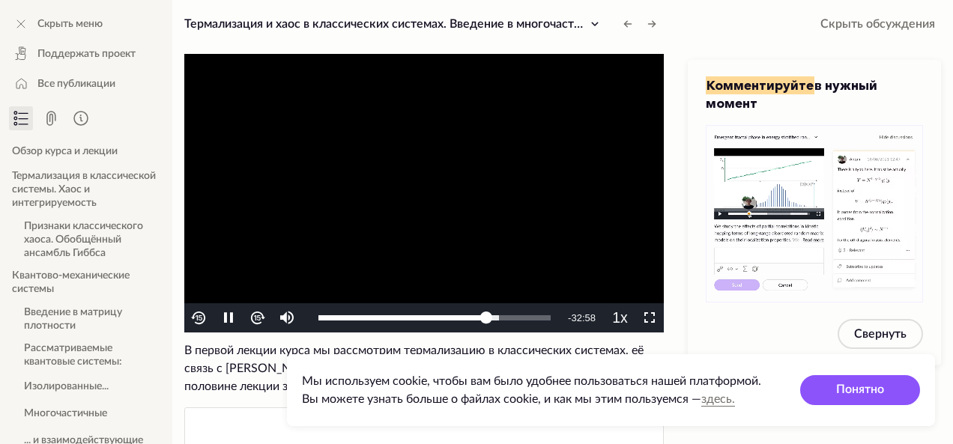
click at [256, 318] on img "Video Player" at bounding box center [257, 318] width 17 height 17
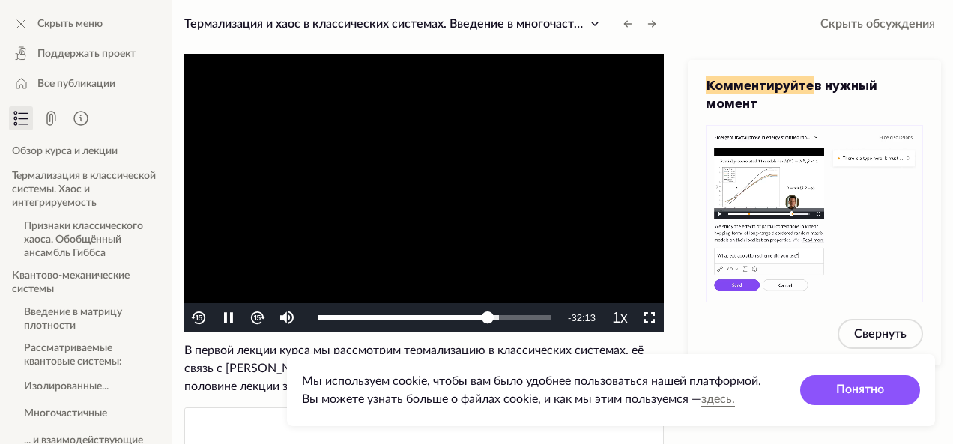
click at [256, 318] on img "Video Player" at bounding box center [257, 318] width 17 height 17
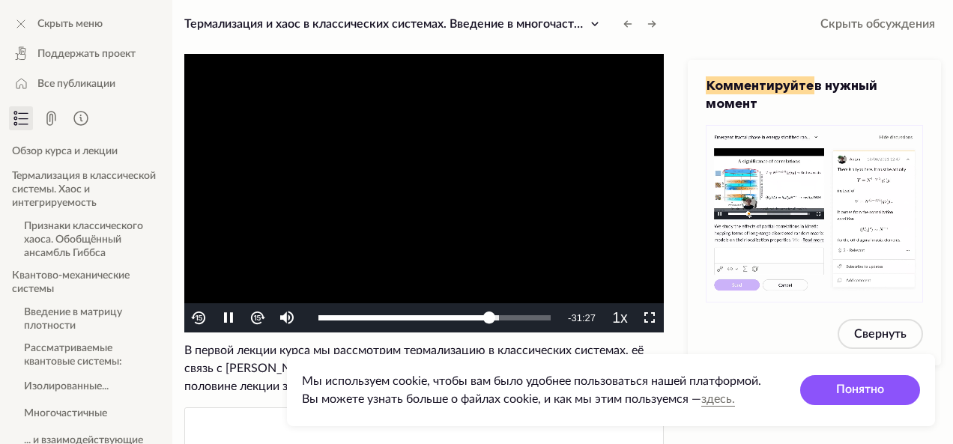
click at [256, 318] on img "Video Player" at bounding box center [257, 318] width 17 height 17
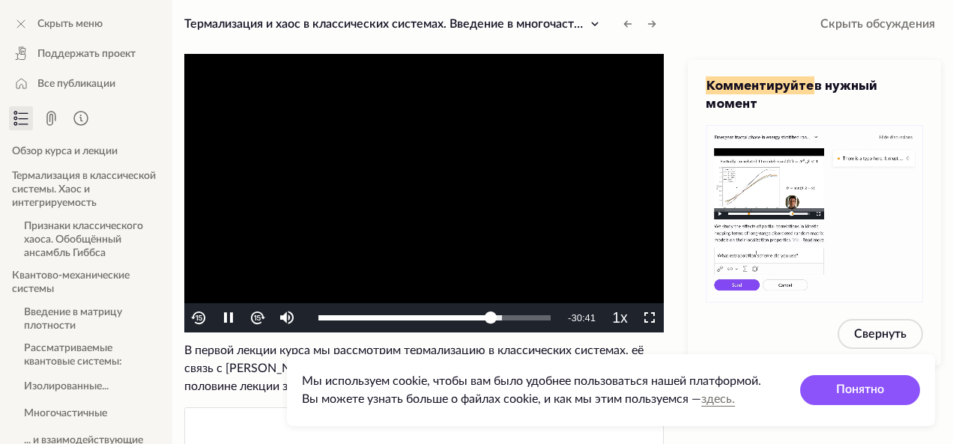
click at [256, 318] on img "Video Player" at bounding box center [257, 318] width 17 height 17
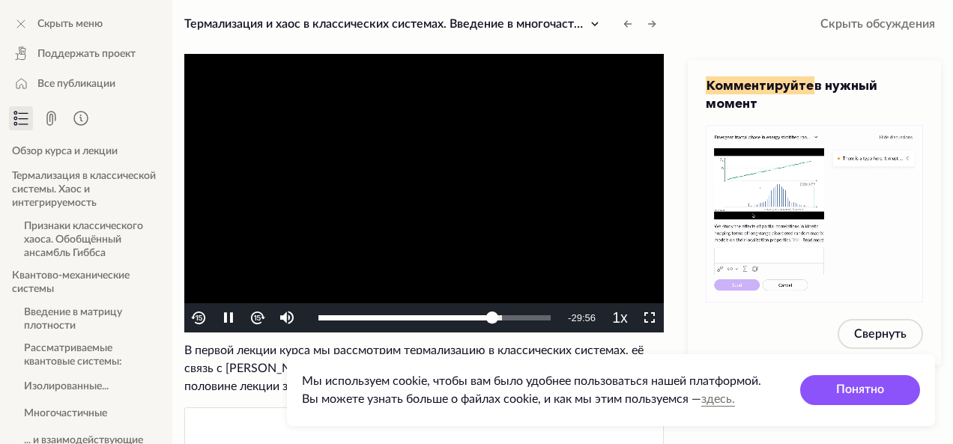
click at [256, 318] on img "Video Player" at bounding box center [257, 318] width 17 height 17
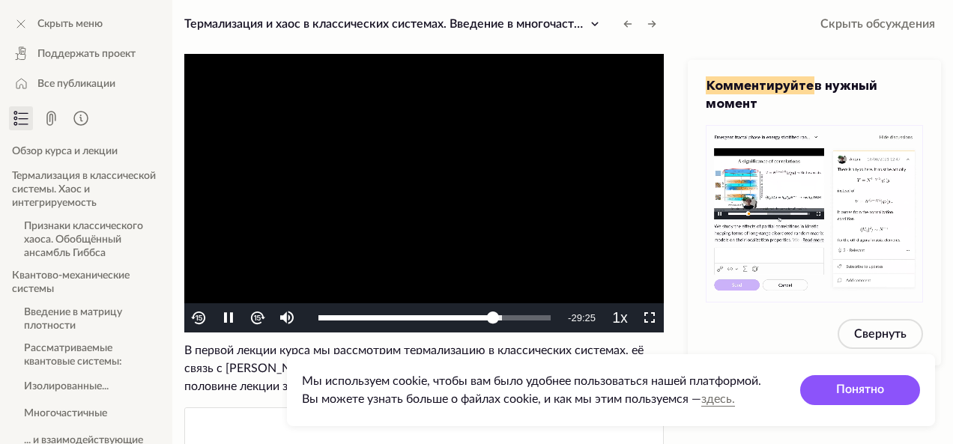
click at [256, 318] on img "Video Player" at bounding box center [257, 318] width 17 height 17
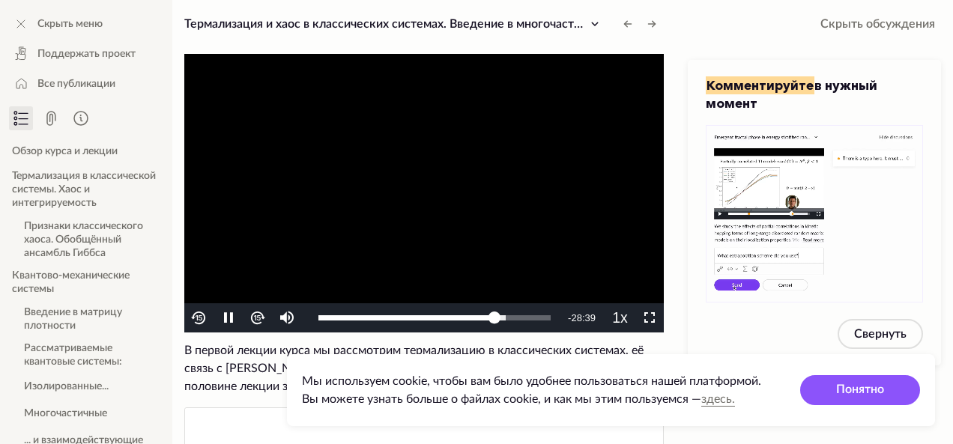
click at [256, 318] on img "Video Player" at bounding box center [257, 318] width 17 height 17
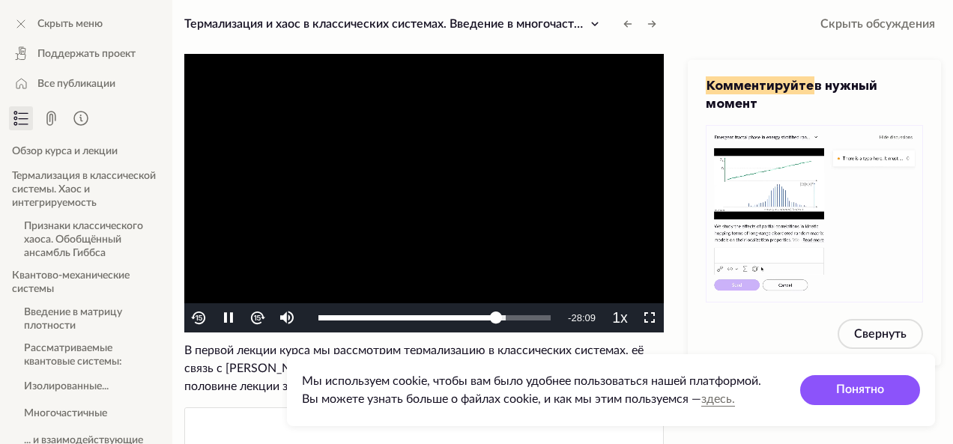
click at [256, 318] on img "Video Player" at bounding box center [257, 318] width 17 height 17
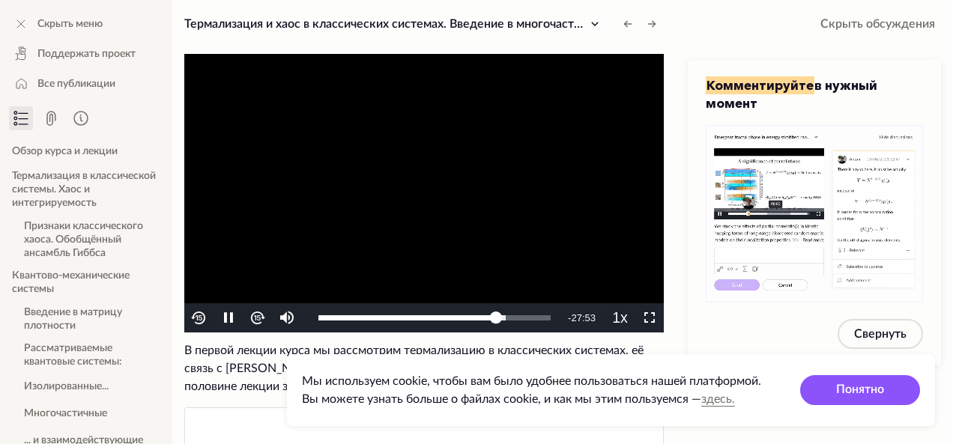
click at [256, 318] on img "Video Player" at bounding box center [257, 318] width 17 height 17
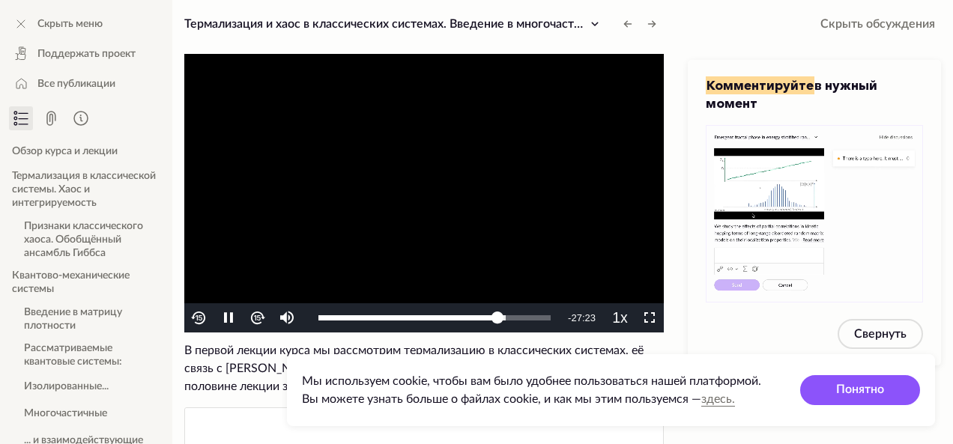
click at [256, 318] on img "Video Player" at bounding box center [257, 318] width 17 height 17
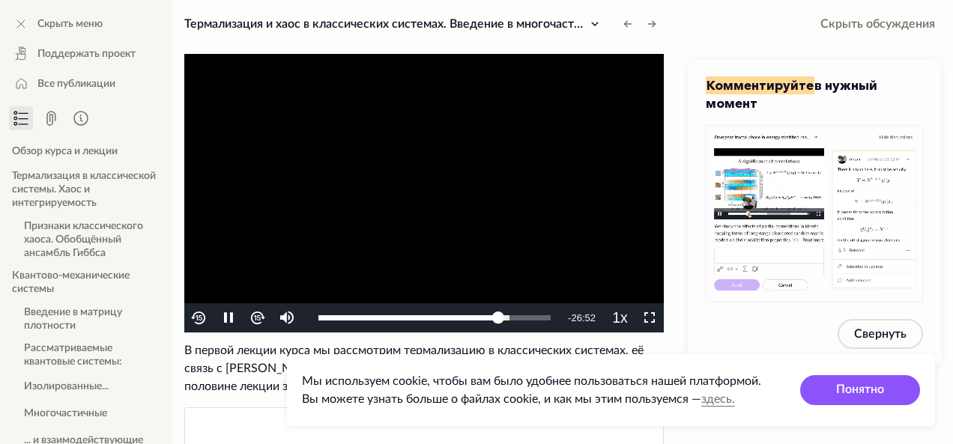
click at [256, 318] on img "Video Player" at bounding box center [257, 318] width 17 height 17
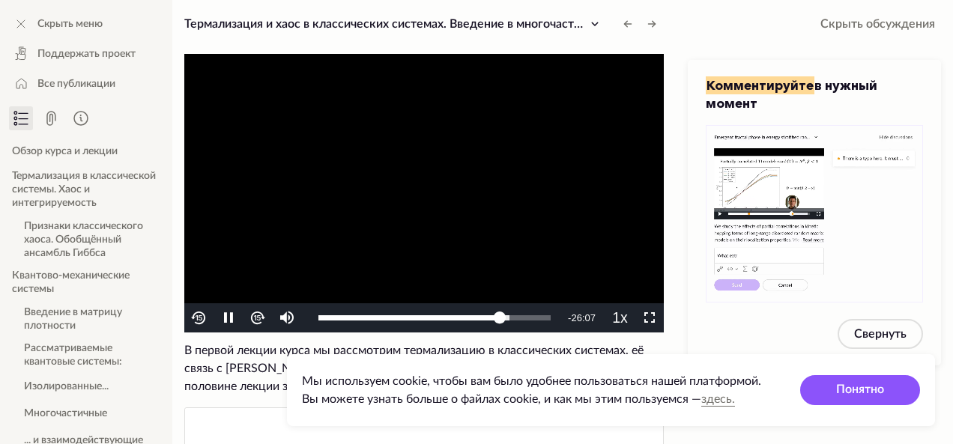
click at [256, 318] on img "Video Player" at bounding box center [257, 318] width 17 height 17
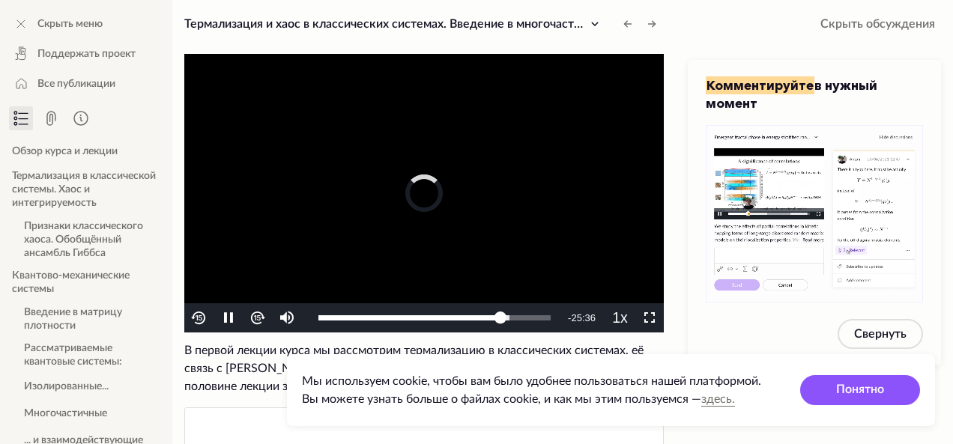
click at [256, 318] on img "Video Player" at bounding box center [257, 318] width 17 height 17
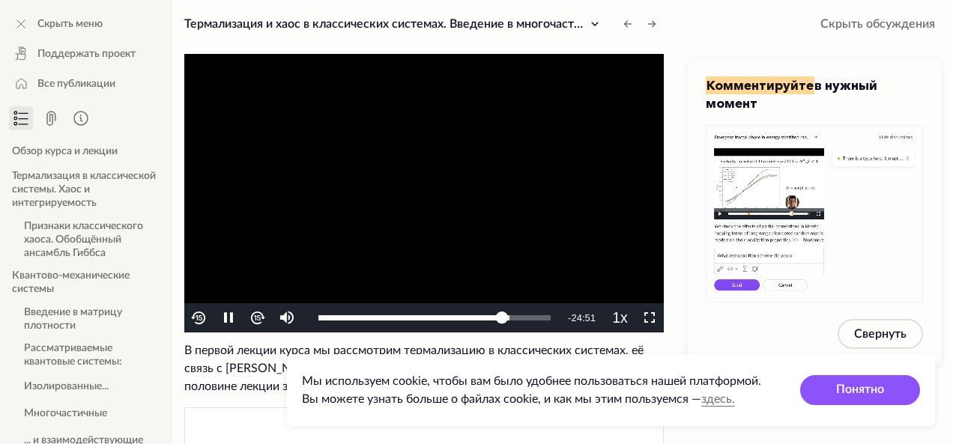
click at [256, 318] on img "Video Player" at bounding box center [257, 318] width 17 height 17
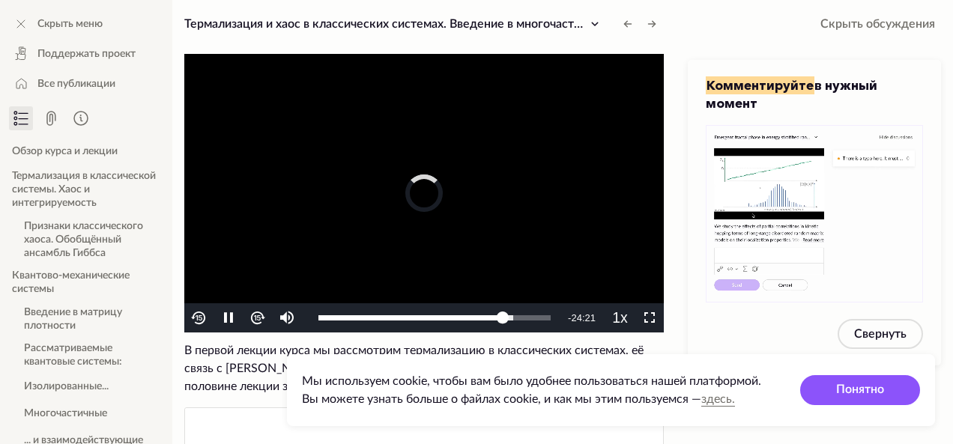
click at [256, 318] on img "Video Player" at bounding box center [257, 318] width 17 height 17
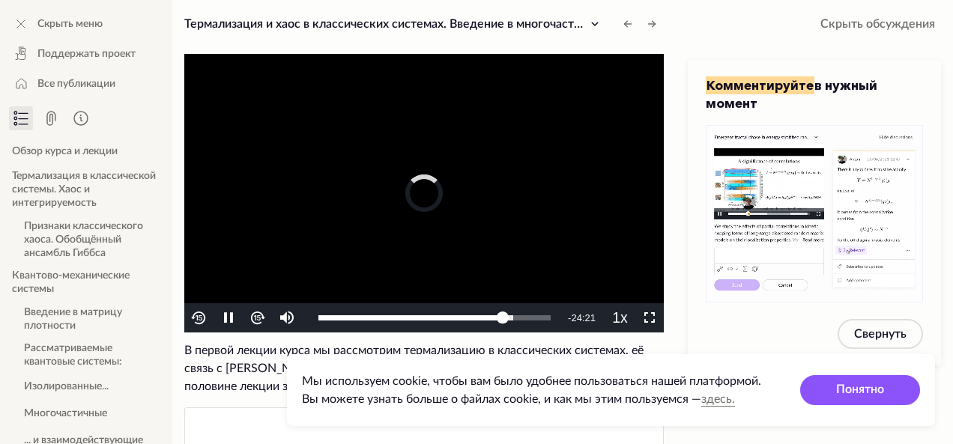
click at [256, 318] on img "Video Player" at bounding box center [257, 318] width 17 height 17
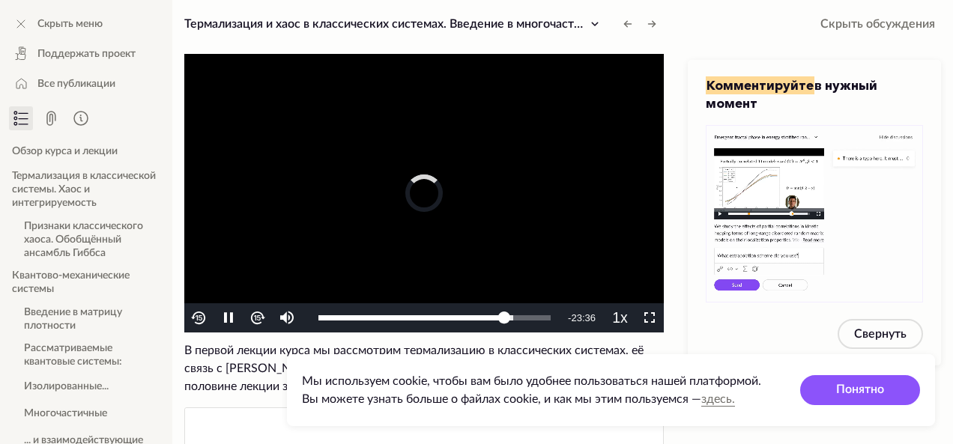
click at [256, 318] on img "Video Player" at bounding box center [257, 318] width 17 height 17
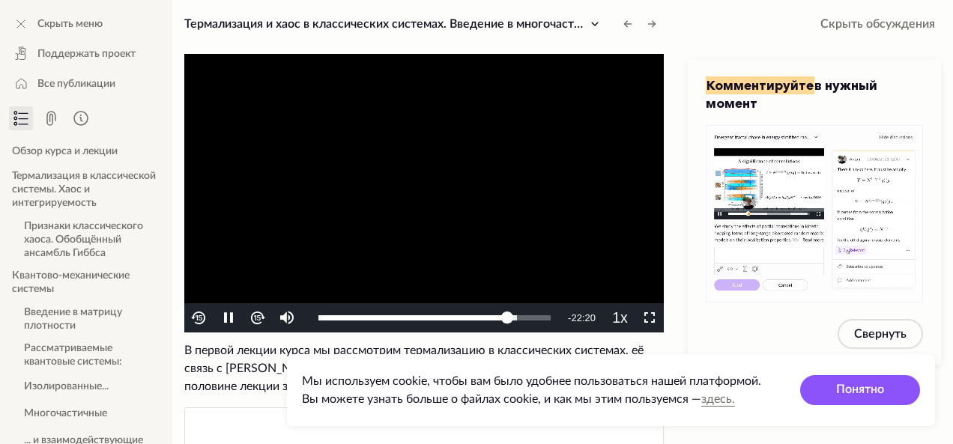
click at [256, 318] on img "Video Player" at bounding box center [257, 318] width 17 height 17
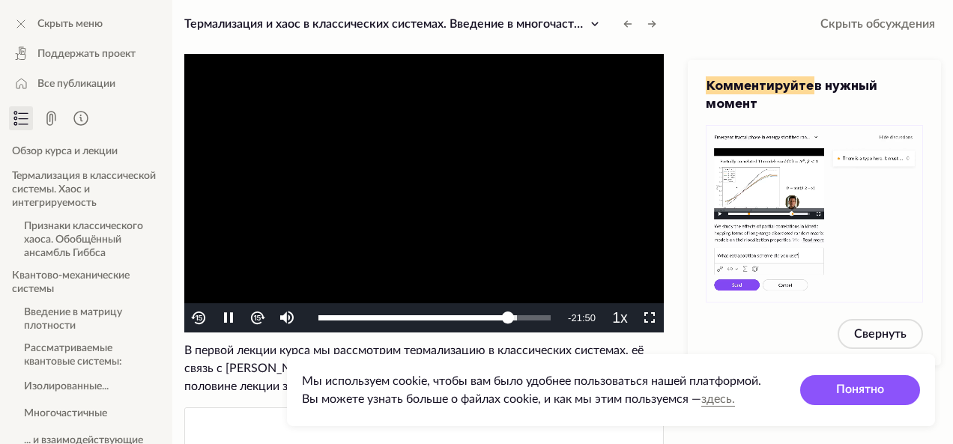
click at [256, 318] on img "Video Player" at bounding box center [257, 318] width 17 height 17
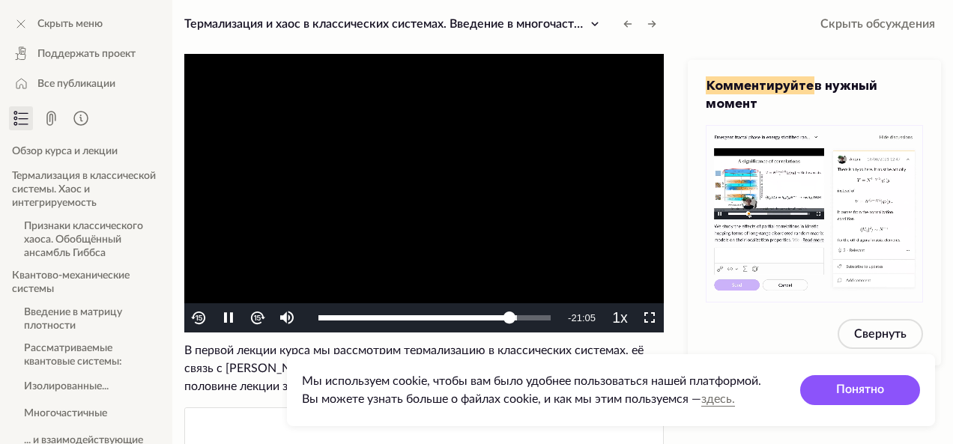
click at [256, 318] on img "Video Player" at bounding box center [257, 318] width 17 height 17
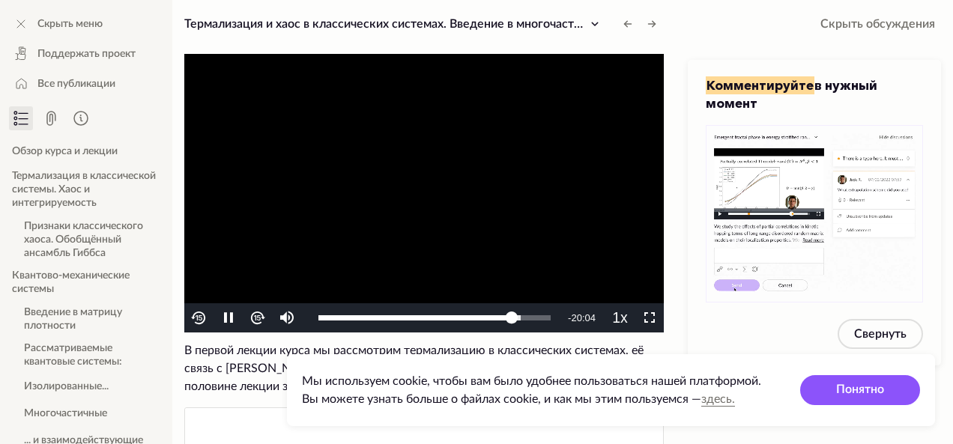
click at [256, 318] on img "Video Player" at bounding box center [257, 318] width 17 height 17
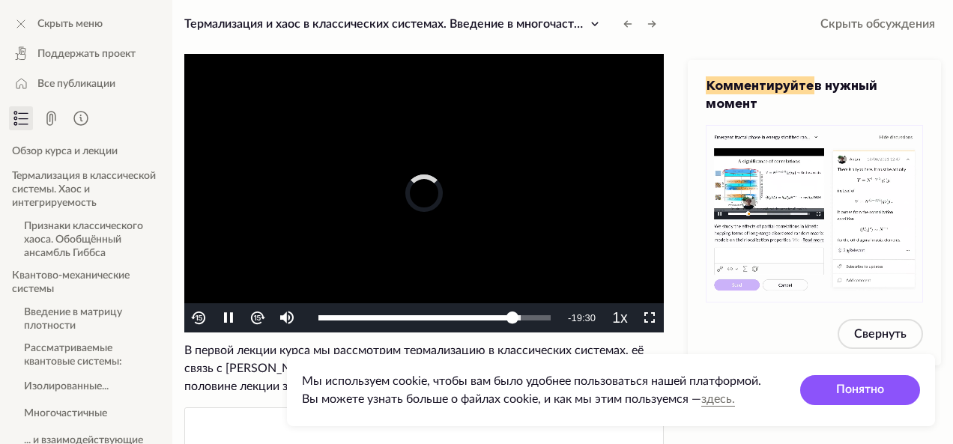
click at [256, 318] on img "Video Player" at bounding box center [257, 318] width 17 height 17
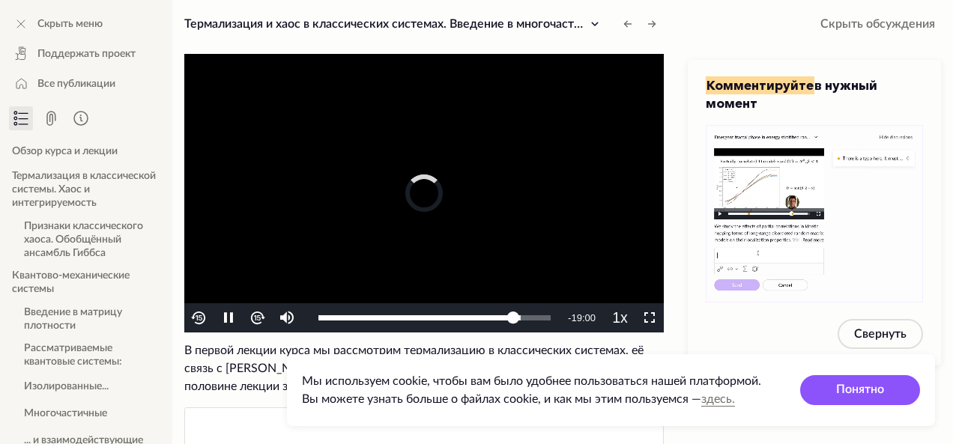
click at [256, 318] on img "Video Player" at bounding box center [257, 318] width 17 height 17
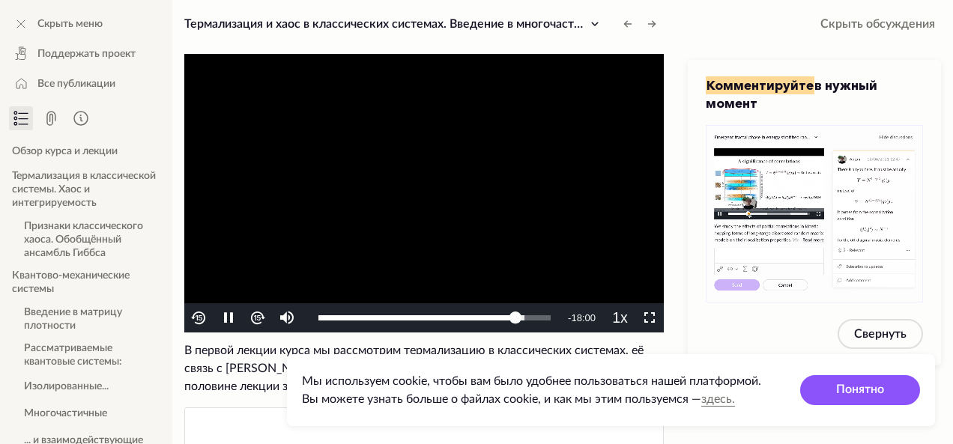
click at [256, 318] on img "Video Player" at bounding box center [257, 318] width 17 height 17
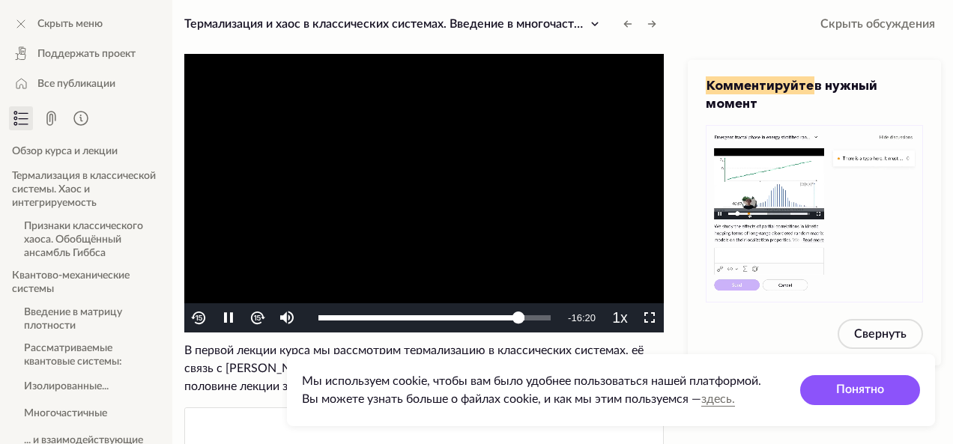
click at [259, 318] on img "Video Player" at bounding box center [257, 318] width 17 height 17
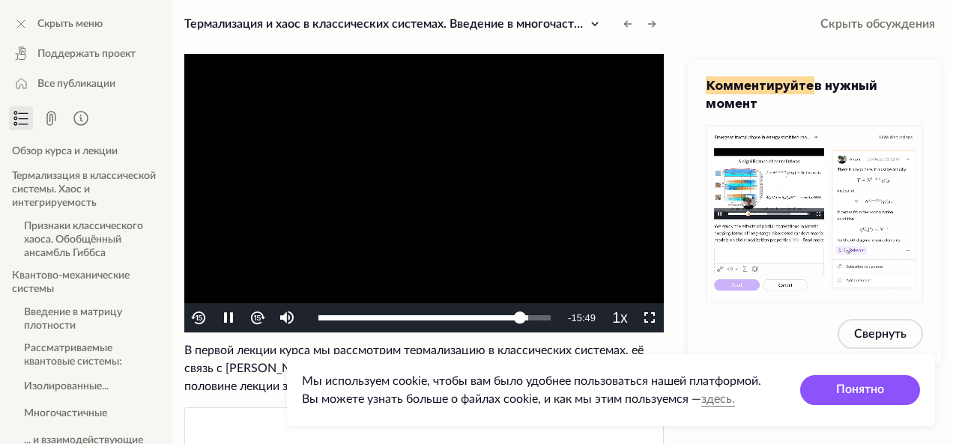
click at [259, 318] on img "Video Player" at bounding box center [257, 318] width 17 height 17
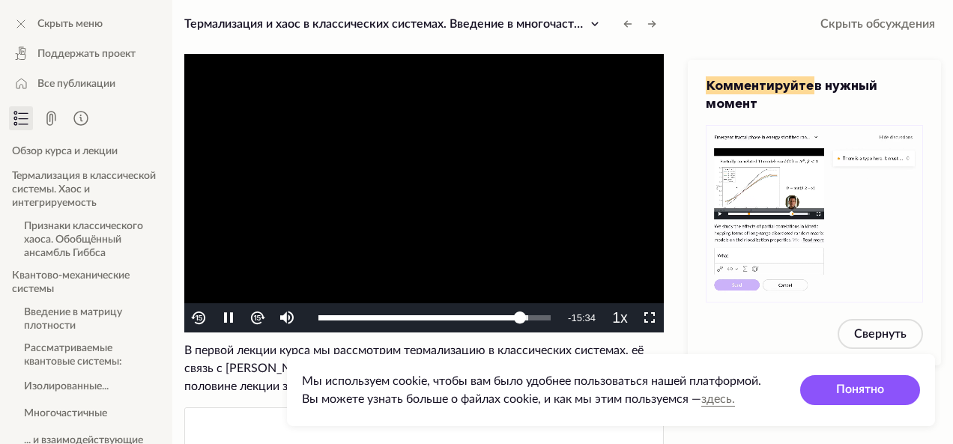
click at [259, 318] on img "Video Player" at bounding box center [257, 318] width 17 height 17
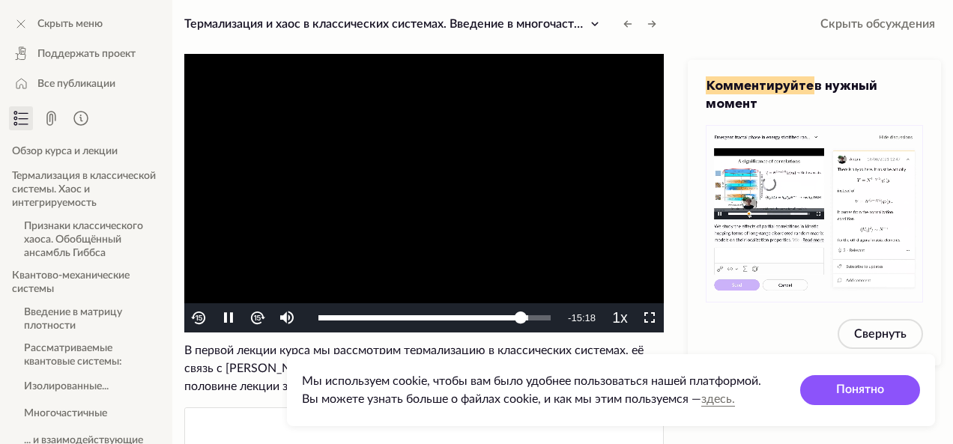
click at [259, 318] on img "Video Player" at bounding box center [257, 318] width 17 height 17
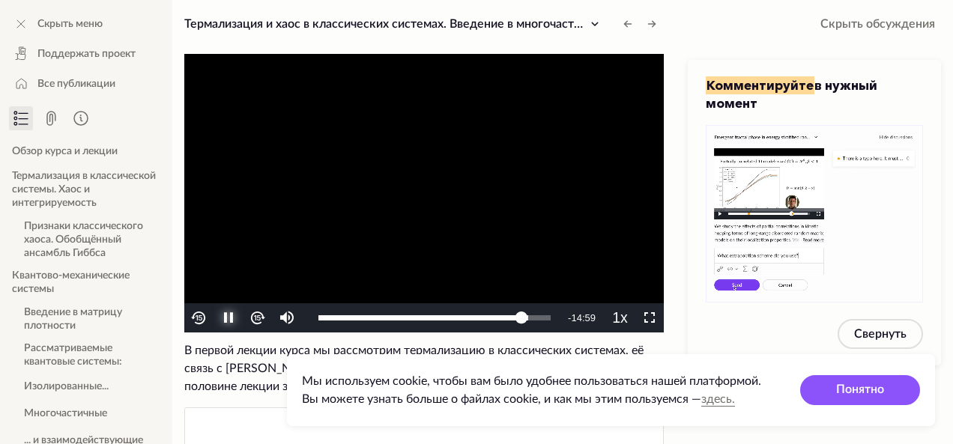
click at [229, 318] on span "Video Player" at bounding box center [229, 318] width 0 height 0
